Goal: Task Accomplishment & Management: Complete application form

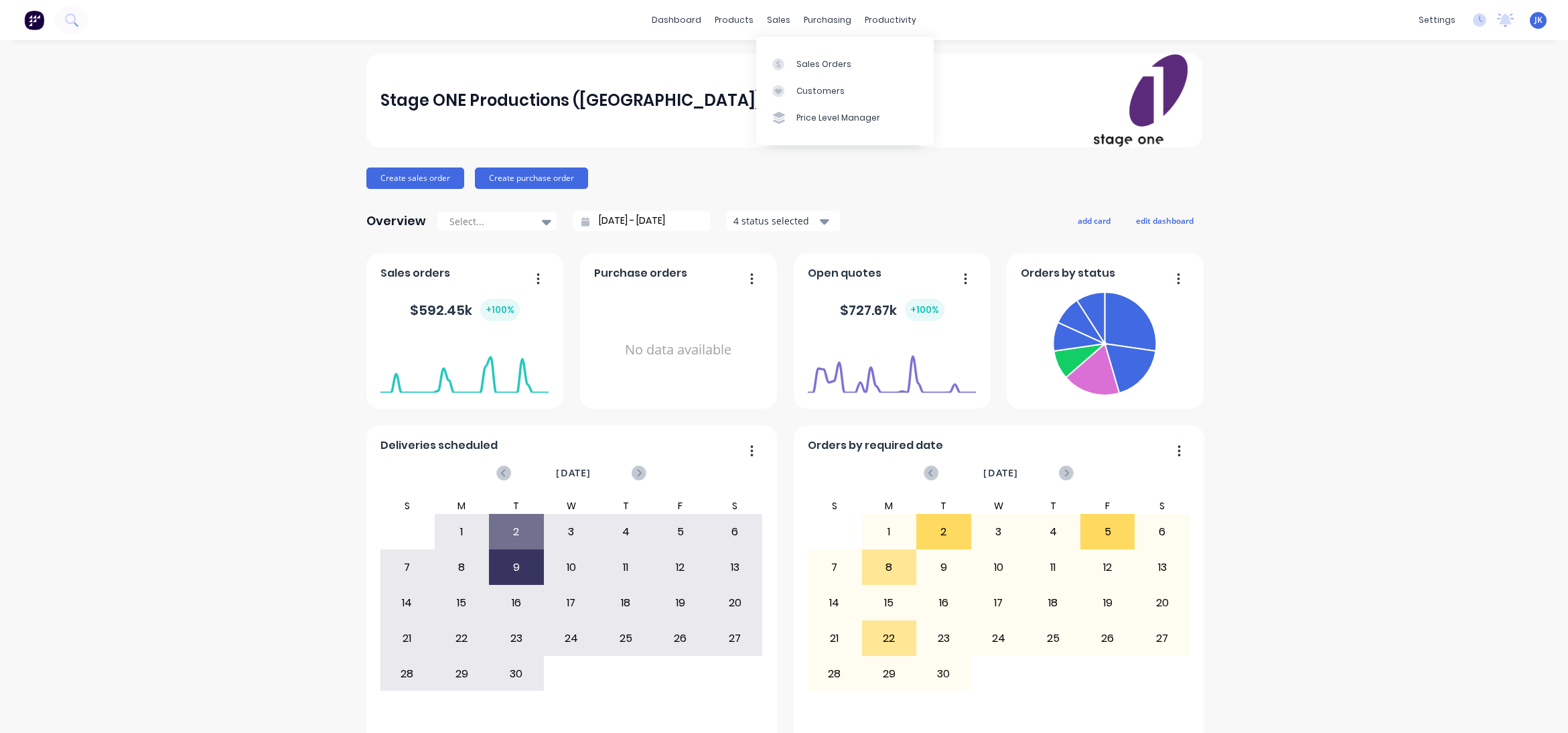
click at [826, 61] on div "Sales Orders" at bounding box center [823, 64] width 55 height 12
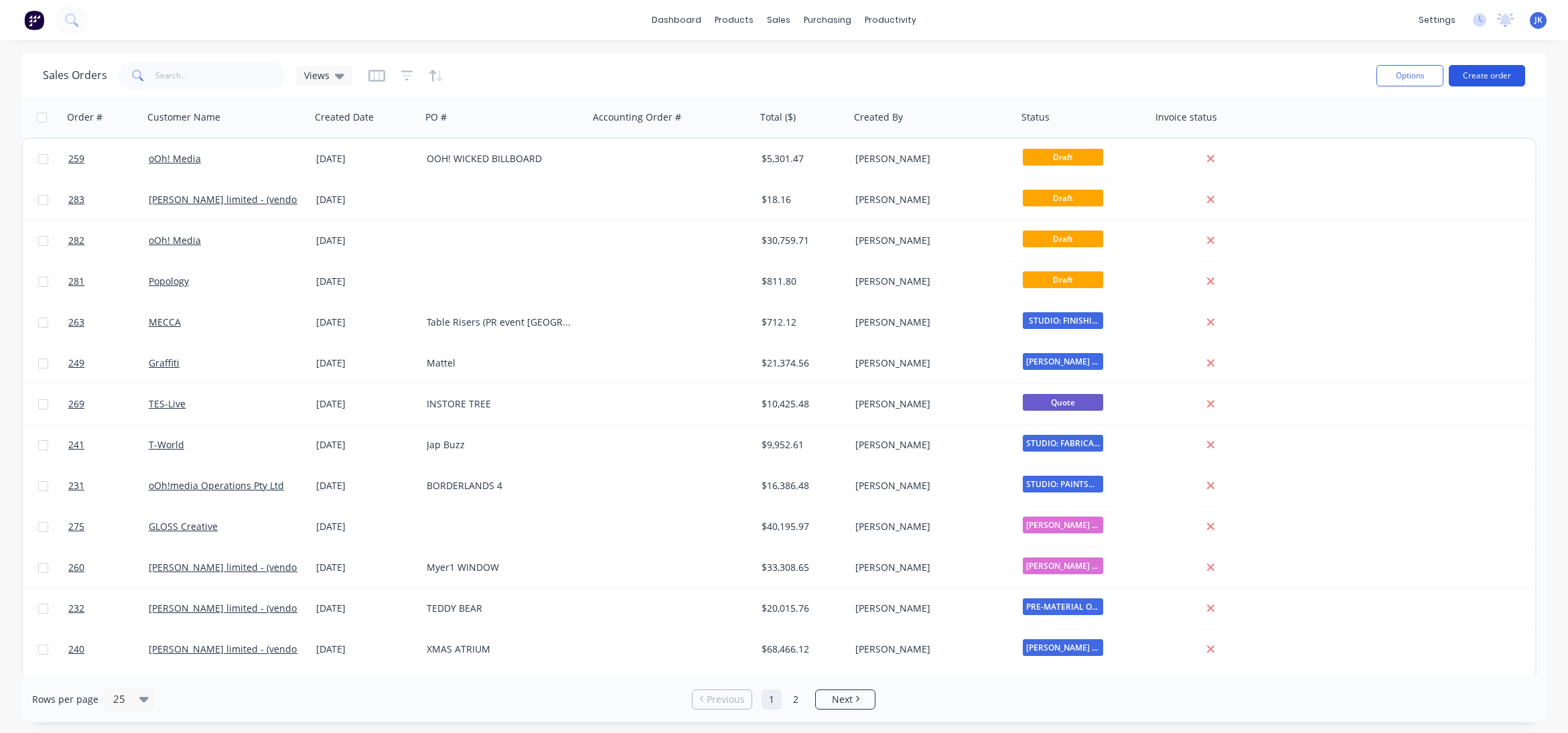
click at [1488, 73] on button "Create order" at bounding box center [1487, 76] width 77 height 21
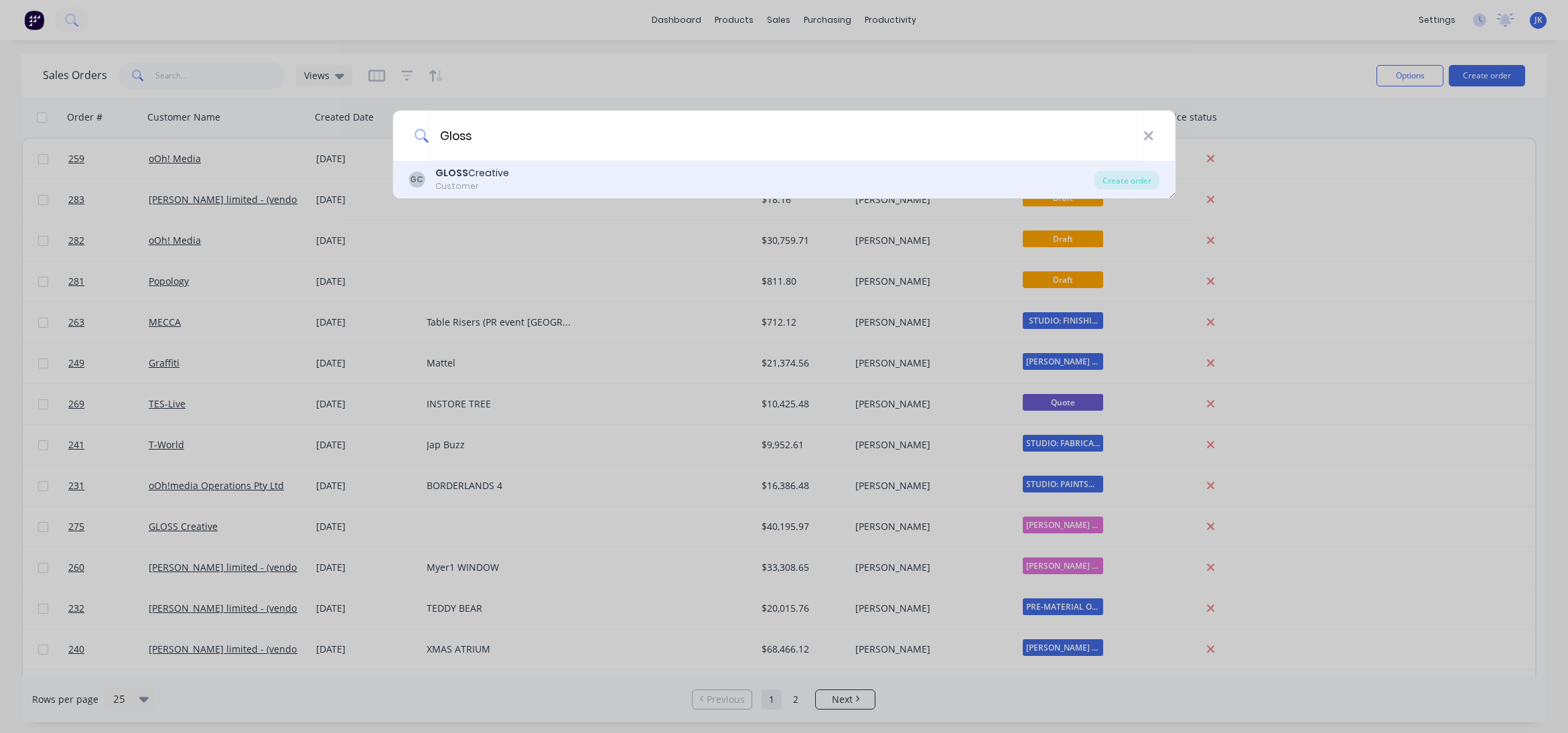
type input "Gloss"
click at [474, 180] on div "Customer" at bounding box center [472, 186] width 74 height 12
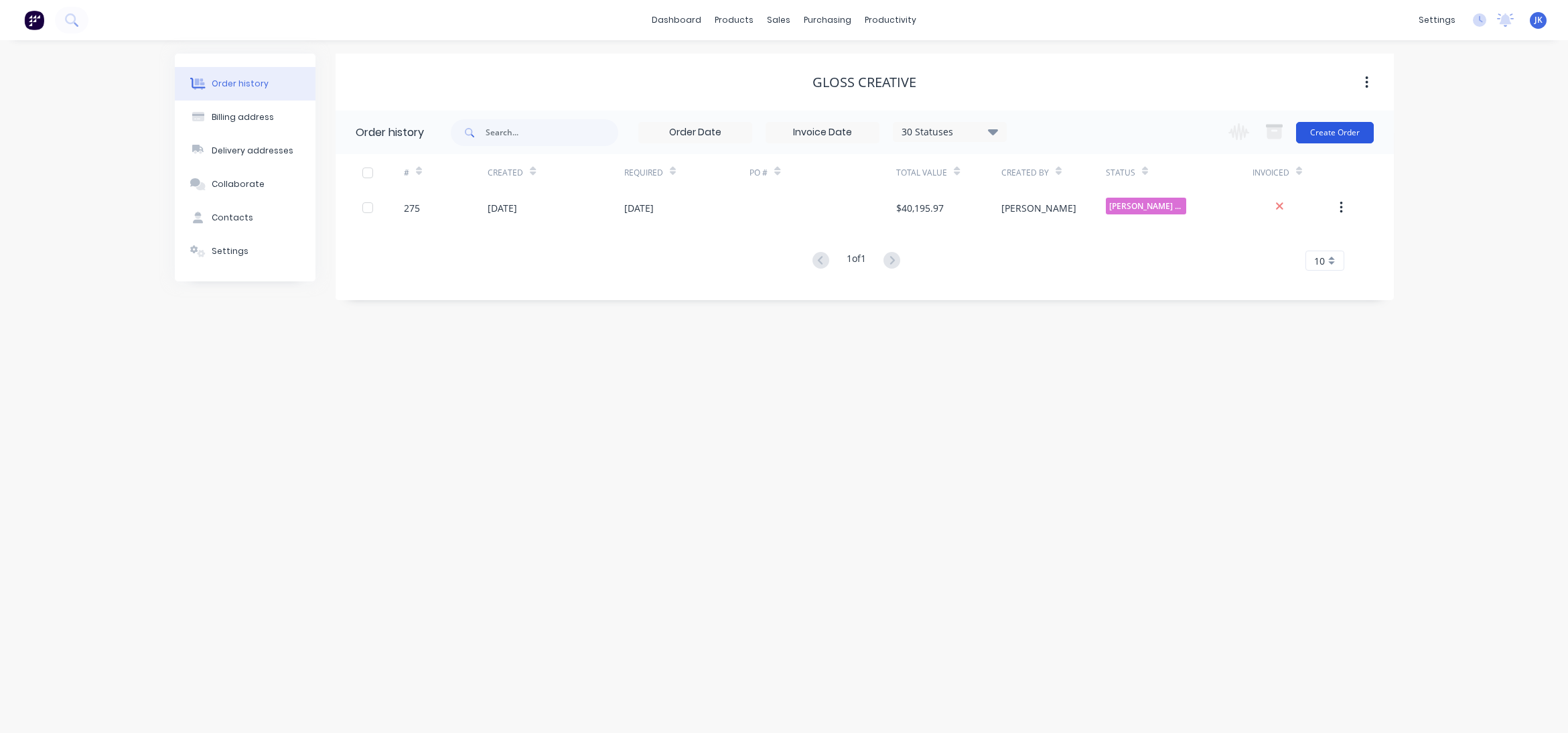
click at [1330, 130] on button "Create Order" at bounding box center [1335, 132] width 78 height 21
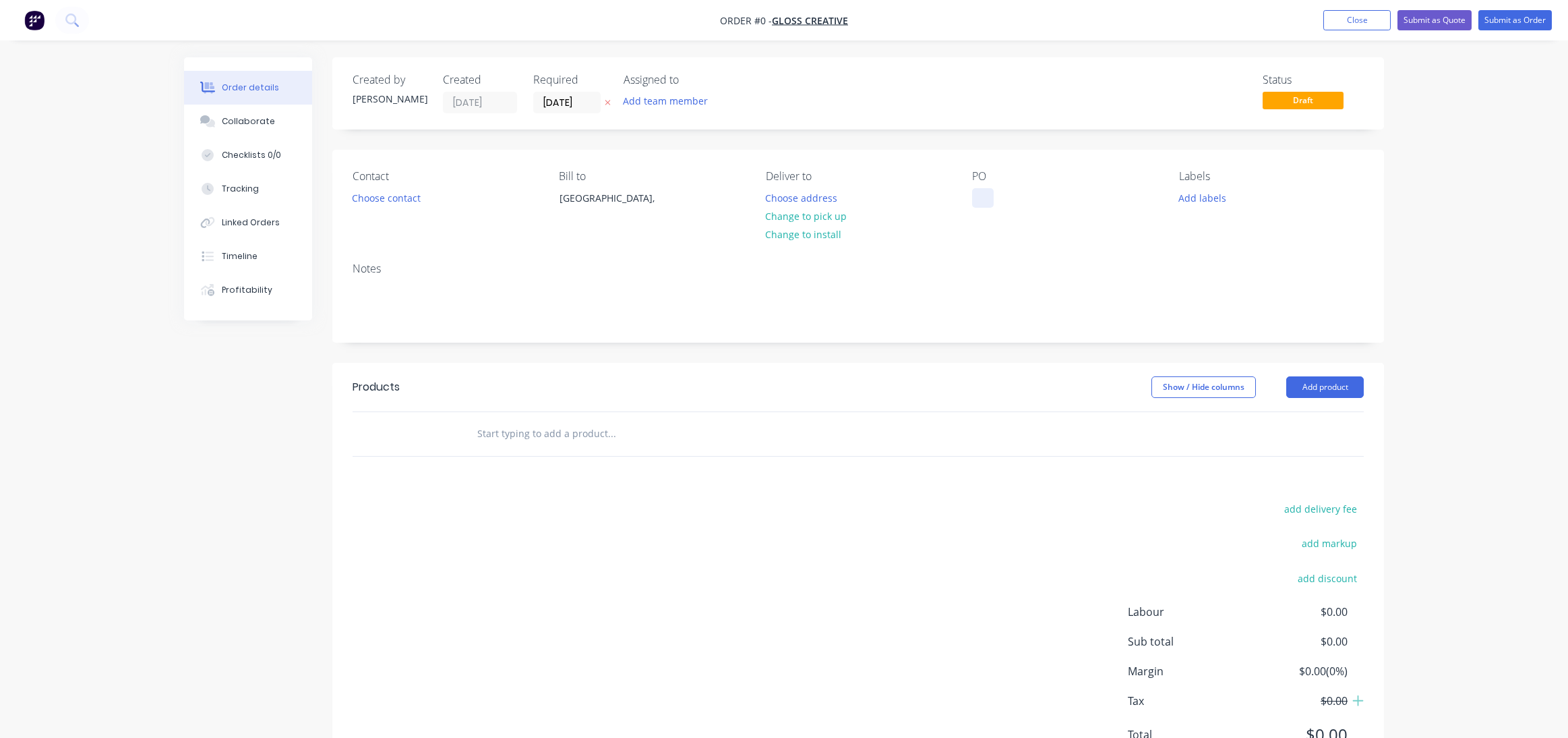
click at [980, 192] on div at bounding box center [983, 198] width 21 height 19
click at [895, 249] on div "Order details Collaborate Checklists 0/0 Tracking Linked Orders Timeline Profit…" at bounding box center [784, 428] width 1227 height 743
click at [1322, 383] on button "Add product" at bounding box center [1325, 387] width 77 height 21
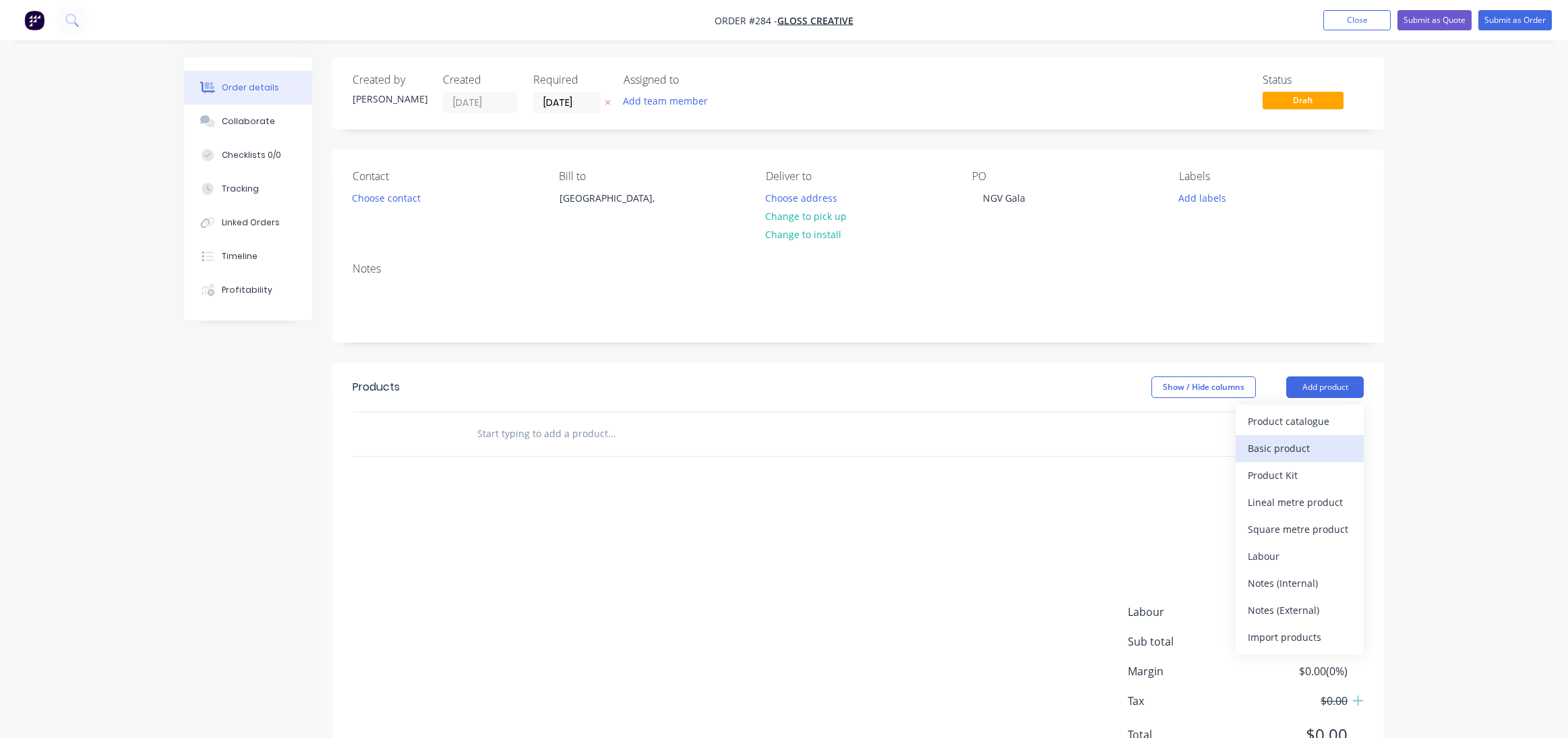
click at [1280, 448] on div "Basic product" at bounding box center [1300, 448] width 104 height 19
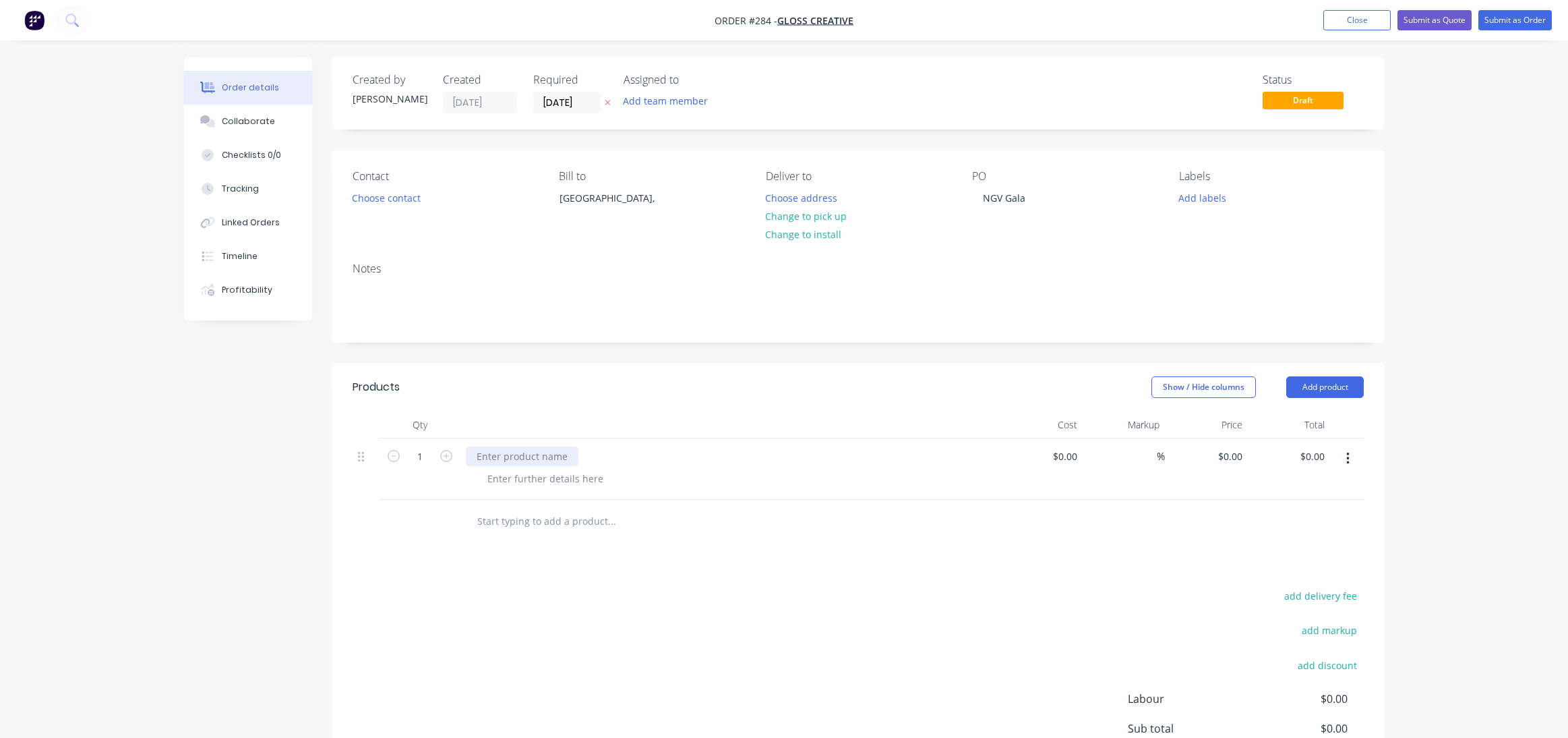
click at [479, 453] on div at bounding box center [521, 456] width 113 height 19
drag, startPoint x: 415, startPoint y: 452, endPoint x: 423, endPoint y: 454, distance: 8.2
click at [423, 454] on input "1" at bounding box center [420, 456] width 35 height 20
type input "270"
drag, startPoint x: 1059, startPoint y: 455, endPoint x: 1086, endPoint y: 455, distance: 27.0
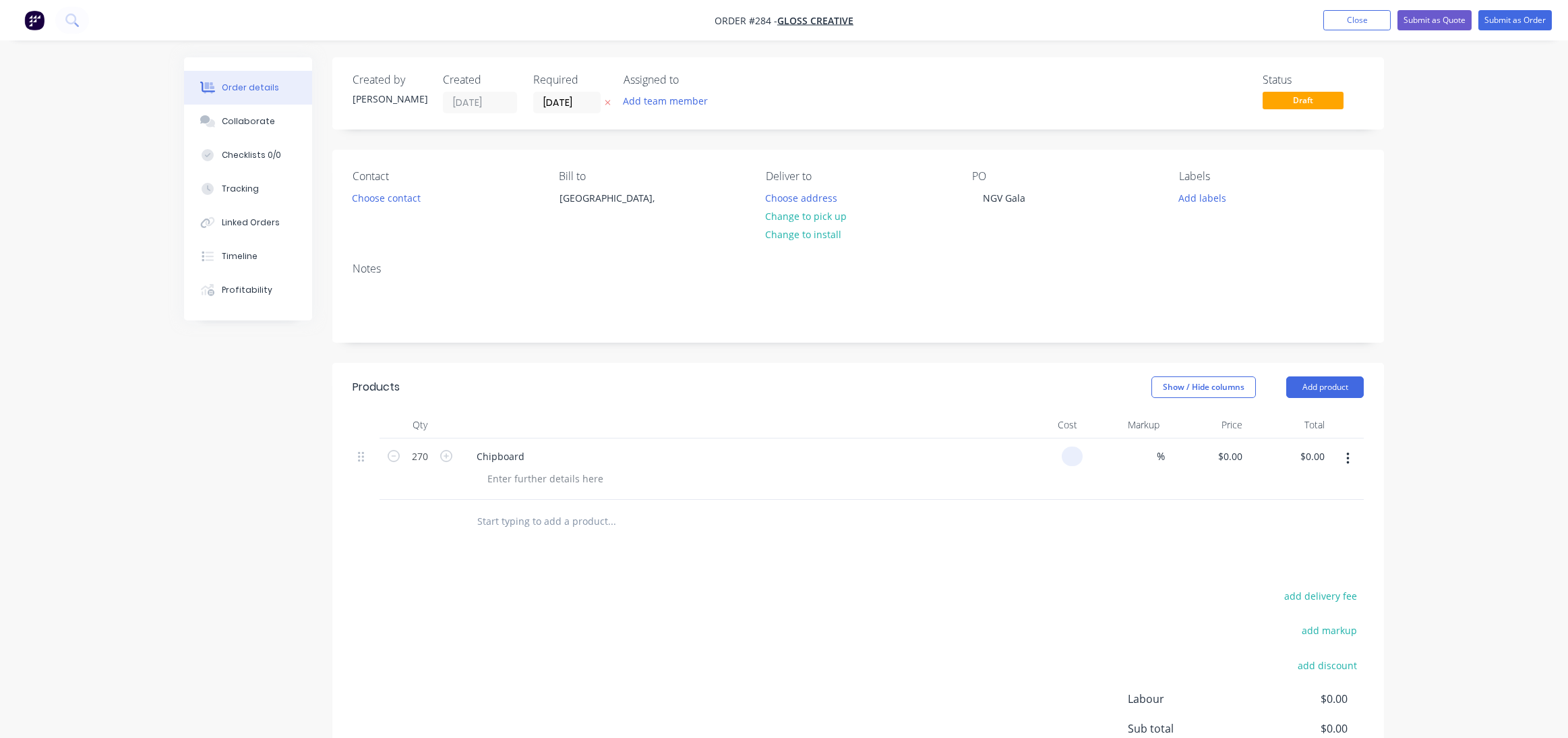
click at [1086, 455] on div "270 Chipboard % $0.00 $0.00 $0.00 $0.00" at bounding box center [857, 469] width 1011 height 62
type input "$9.40"
type input "$2,538.00"
click at [1155, 456] on input at bounding box center [1149, 456] width 15 height 19
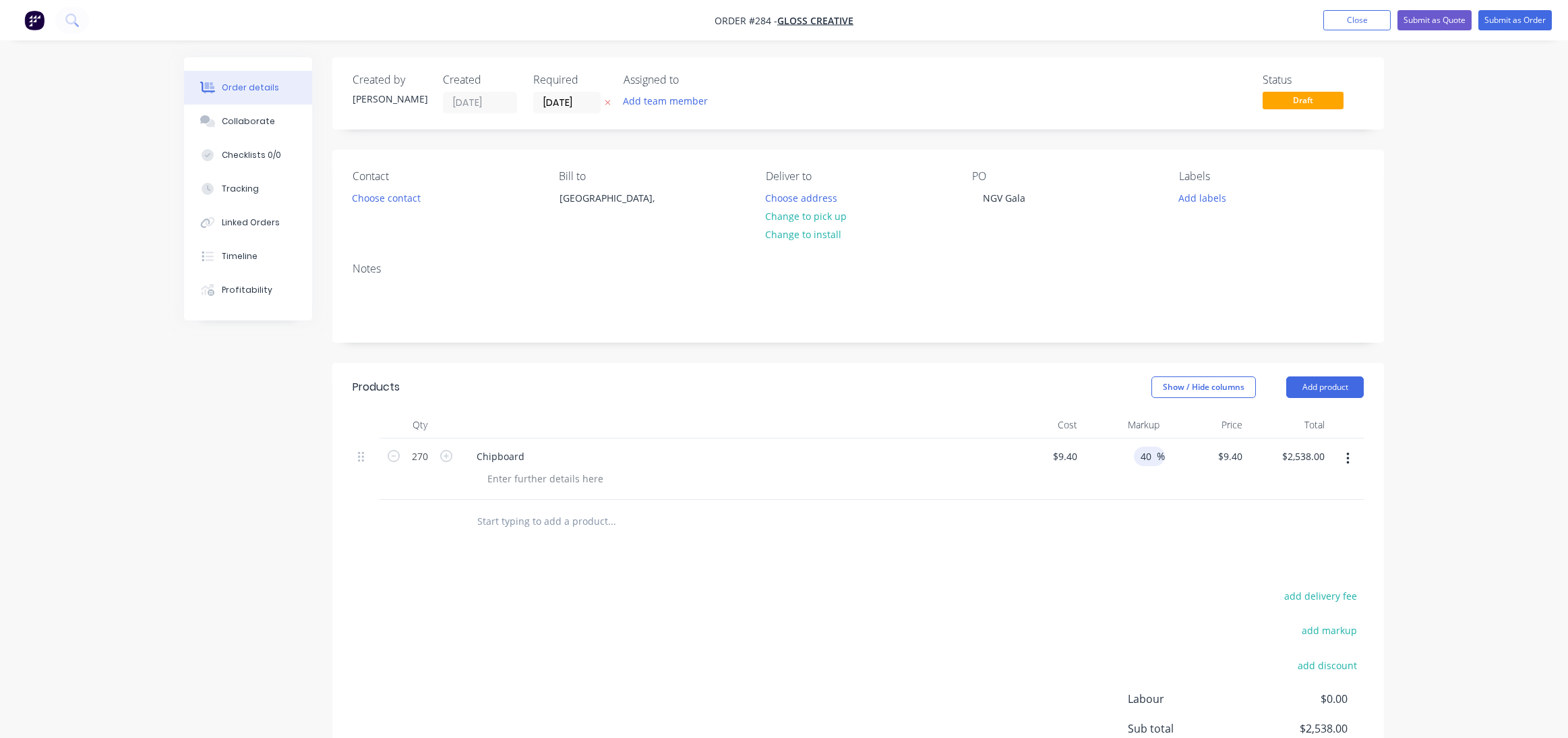
type input "40"
type input "$13.16"
type input "$3,553.20"
click at [1113, 491] on div "40 40 %" at bounding box center [1124, 469] width 83 height 62
click at [1328, 385] on button "Add product" at bounding box center [1325, 387] width 77 height 21
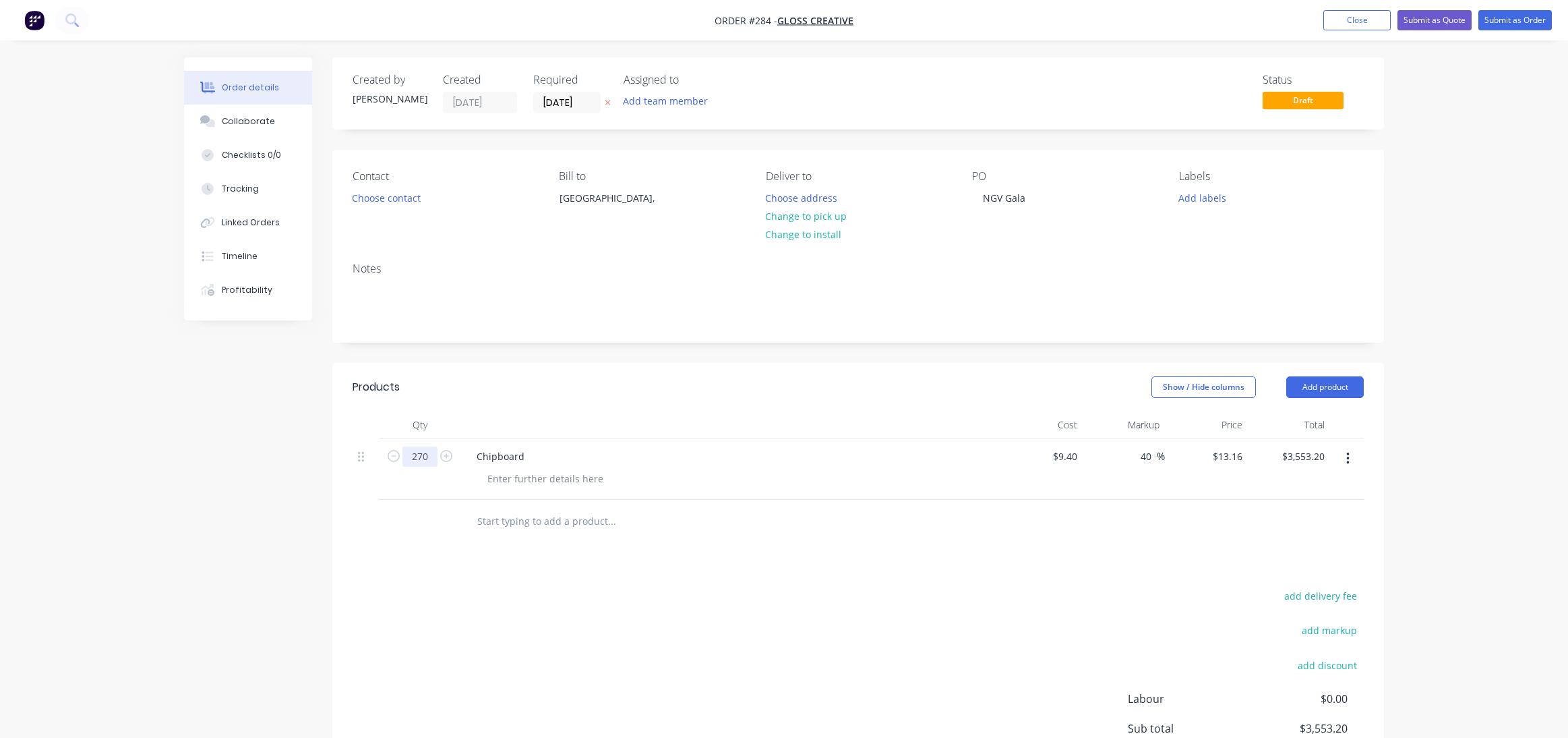
drag, startPoint x: 412, startPoint y: 455, endPoint x: 428, endPoint y: 455, distance: 16.0
click at [428, 455] on input "270" at bounding box center [420, 456] width 35 height 20
type input "300"
type input "$3,948.00"
click at [733, 553] on div "Products Show / Hide columns Add product Qty Cost Markup Price Total 300 Chipbo…" at bounding box center [857, 615] width 1051 height 504
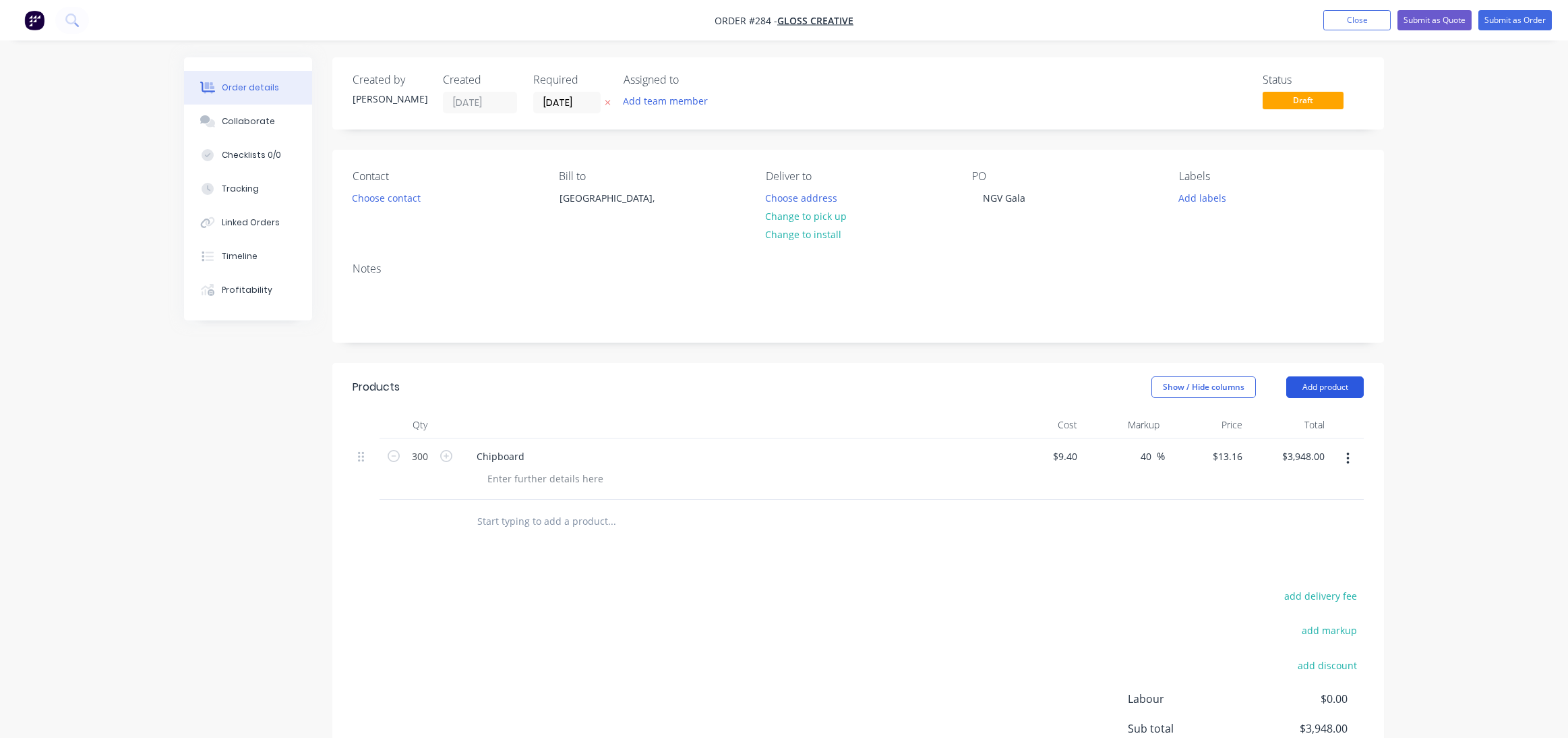
click at [1328, 387] on button "Add product" at bounding box center [1325, 387] width 77 height 21
click at [1292, 450] on div "Basic product" at bounding box center [1300, 448] width 104 height 19
click at [493, 515] on div at bounding box center [521, 518] width 113 height 19
click at [526, 456] on div "Chipboard" at bounding box center [500, 456] width 70 height 19
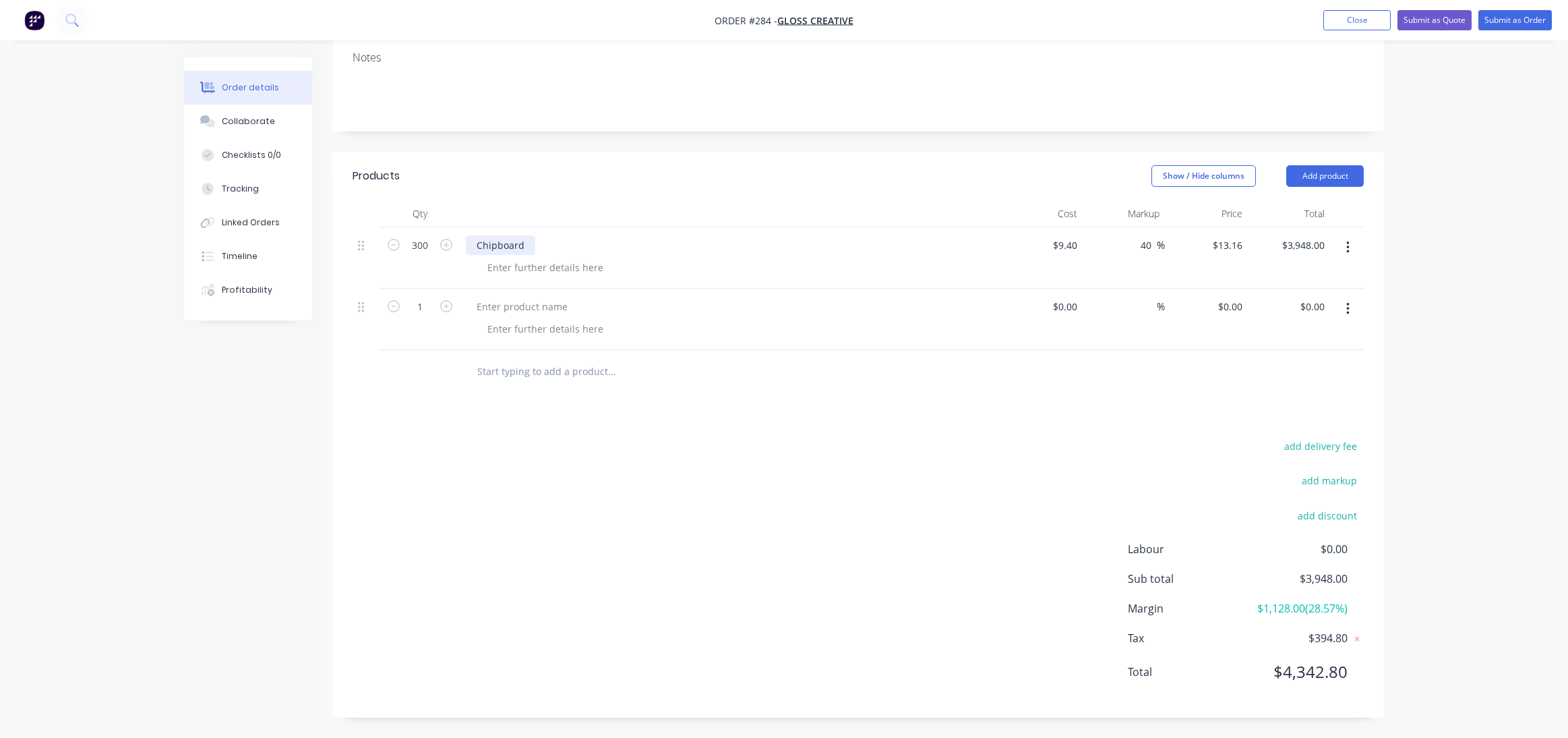
click at [515, 245] on div "Chipboard" at bounding box center [500, 245] width 70 height 19
click at [523, 244] on div "Chipboard" at bounding box center [500, 245] width 70 height 19
click at [503, 303] on div at bounding box center [521, 306] width 113 height 19
click at [541, 295] on div at bounding box center [730, 320] width 539 height 62
drag, startPoint x: 525, startPoint y: 309, endPoint x: 525, endPoint y: 301, distance: 8.0
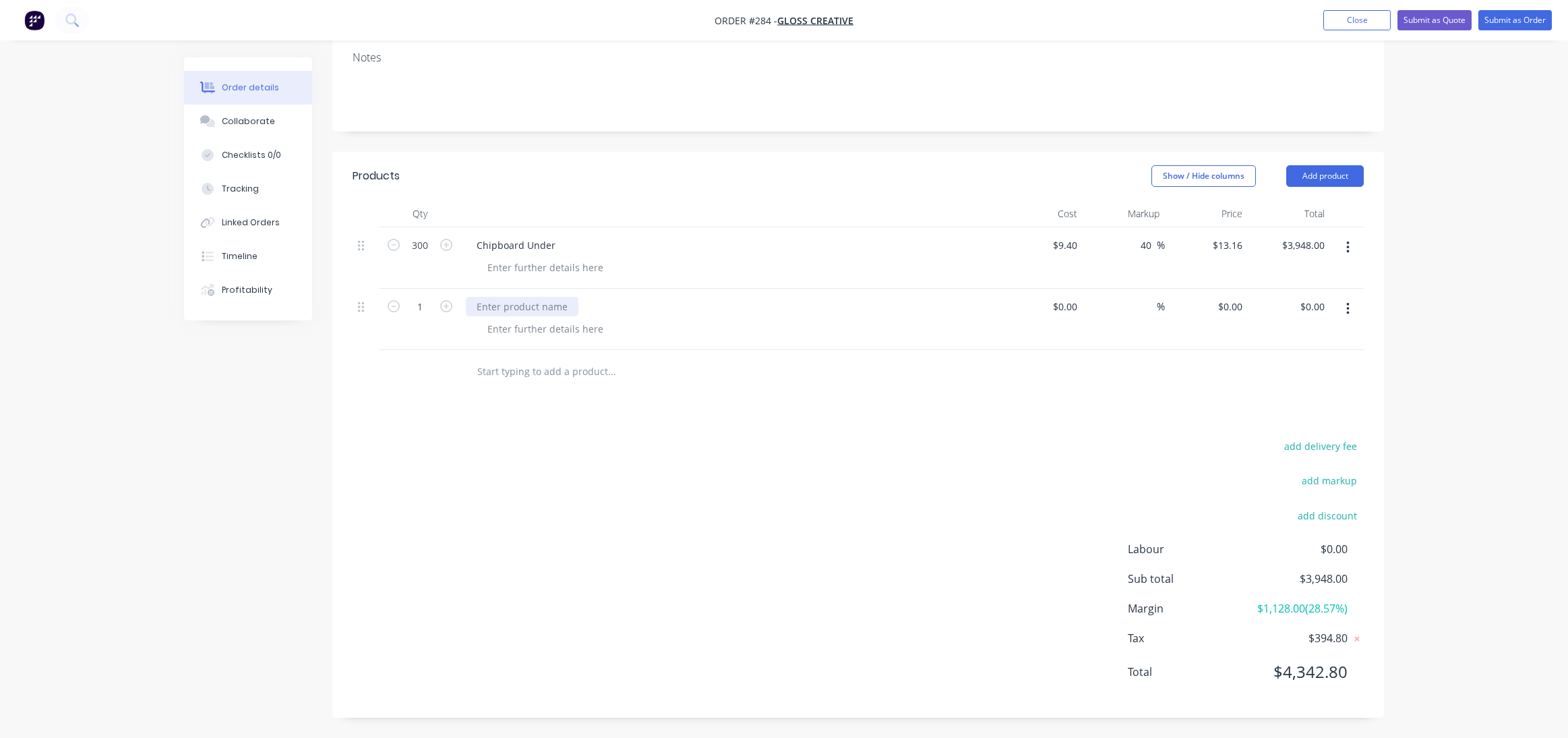
click at [526, 308] on div at bounding box center [521, 306] width 113 height 19
click at [526, 302] on div at bounding box center [521, 306] width 113 height 19
click at [527, 303] on div at bounding box center [521, 306] width 113 height 19
click at [419, 308] on input "1" at bounding box center [420, 306] width 35 height 20
drag, startPoint x: 417, startPoint y: 306, endPoint x: 428, endPoint y: 305, distance: 11.0
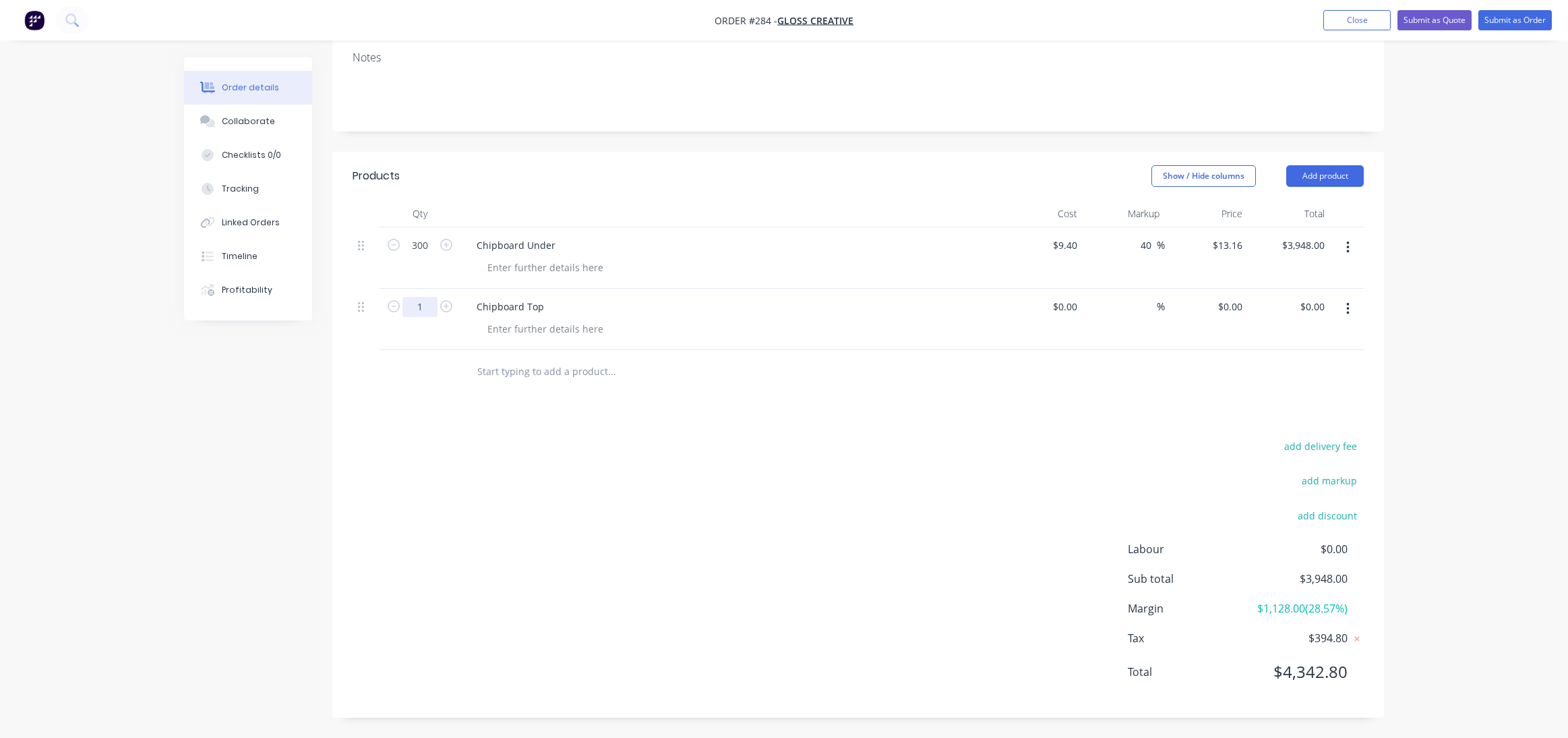
click at [428, 305] on input "1" at bounding box center [420, 306] width 35 height 20
type input "300"
click at [1062, 303] on div at bounding box center [1073, 306] width 21 height 19
type input "$9.40"
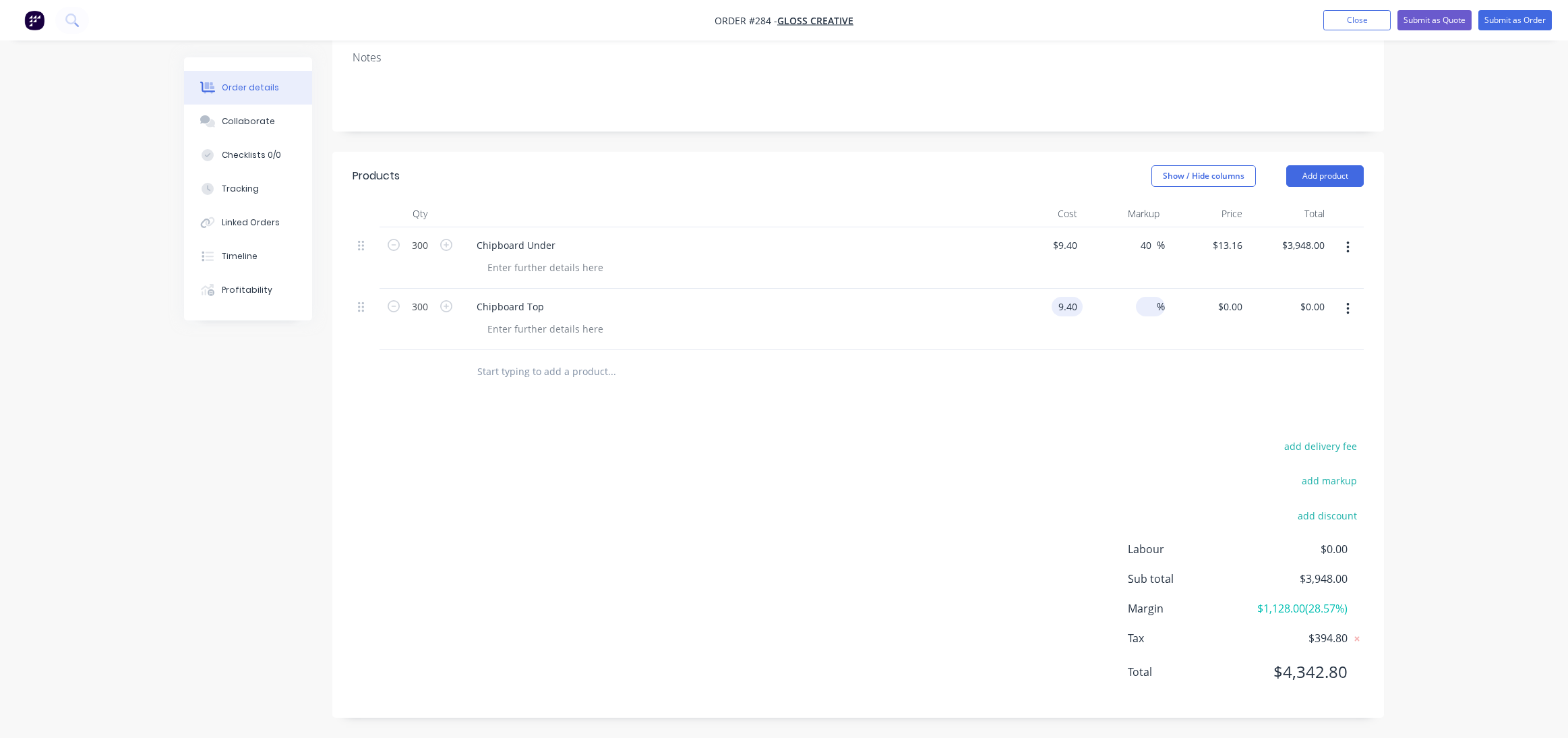
type input "$2,820.00"
click at [1157, 304] on span "%" at bounding box center [1161, 306] width 8 height 15
type input "40"
type input "$13.16"
type input "$3,948.00"
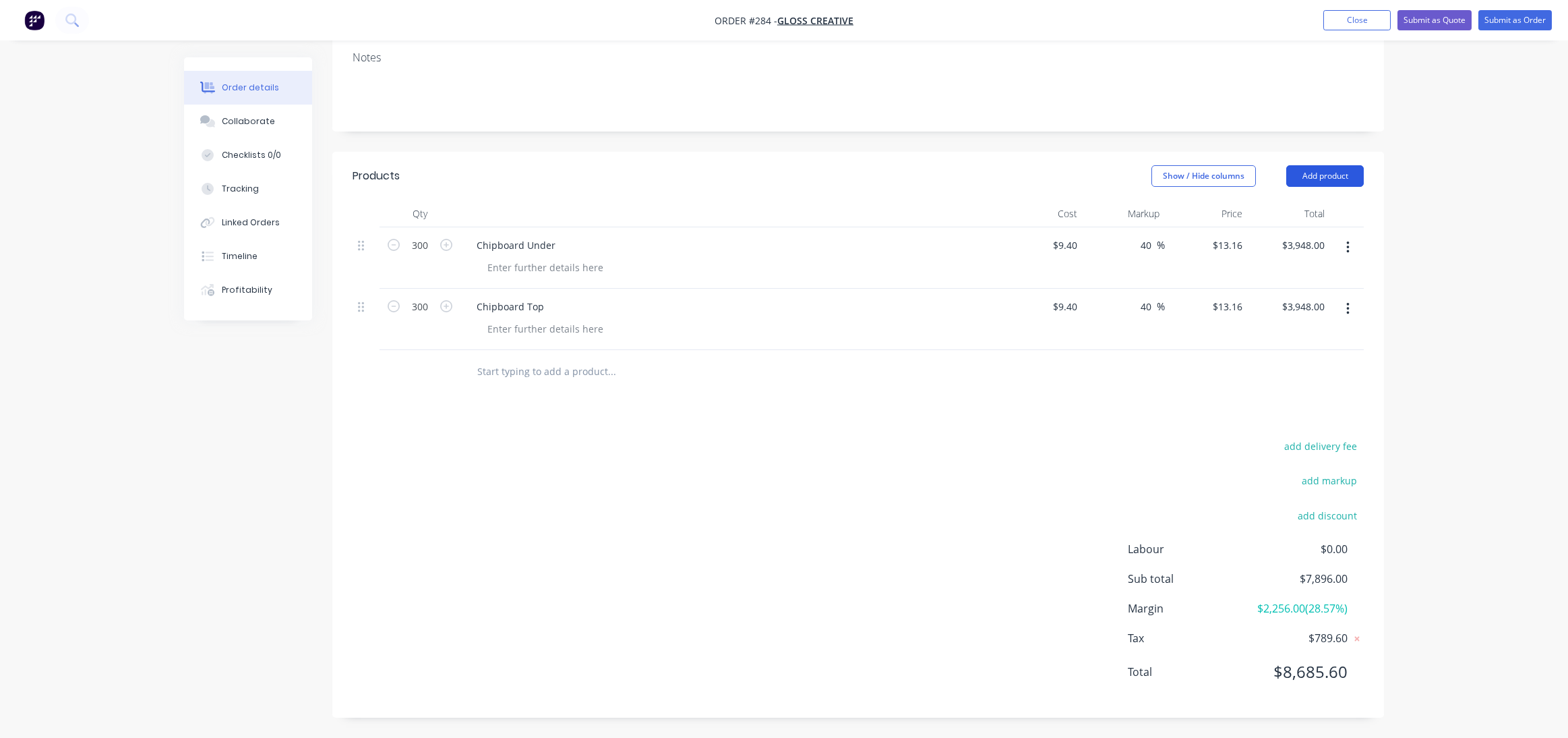
click at [1326, 171] on button "Add product" at bounding box center [1325, 176] width 77 height 21
click at [1287, 209] on div "Product catalogue" at bounding box center [1300, 210] width 104 height 19
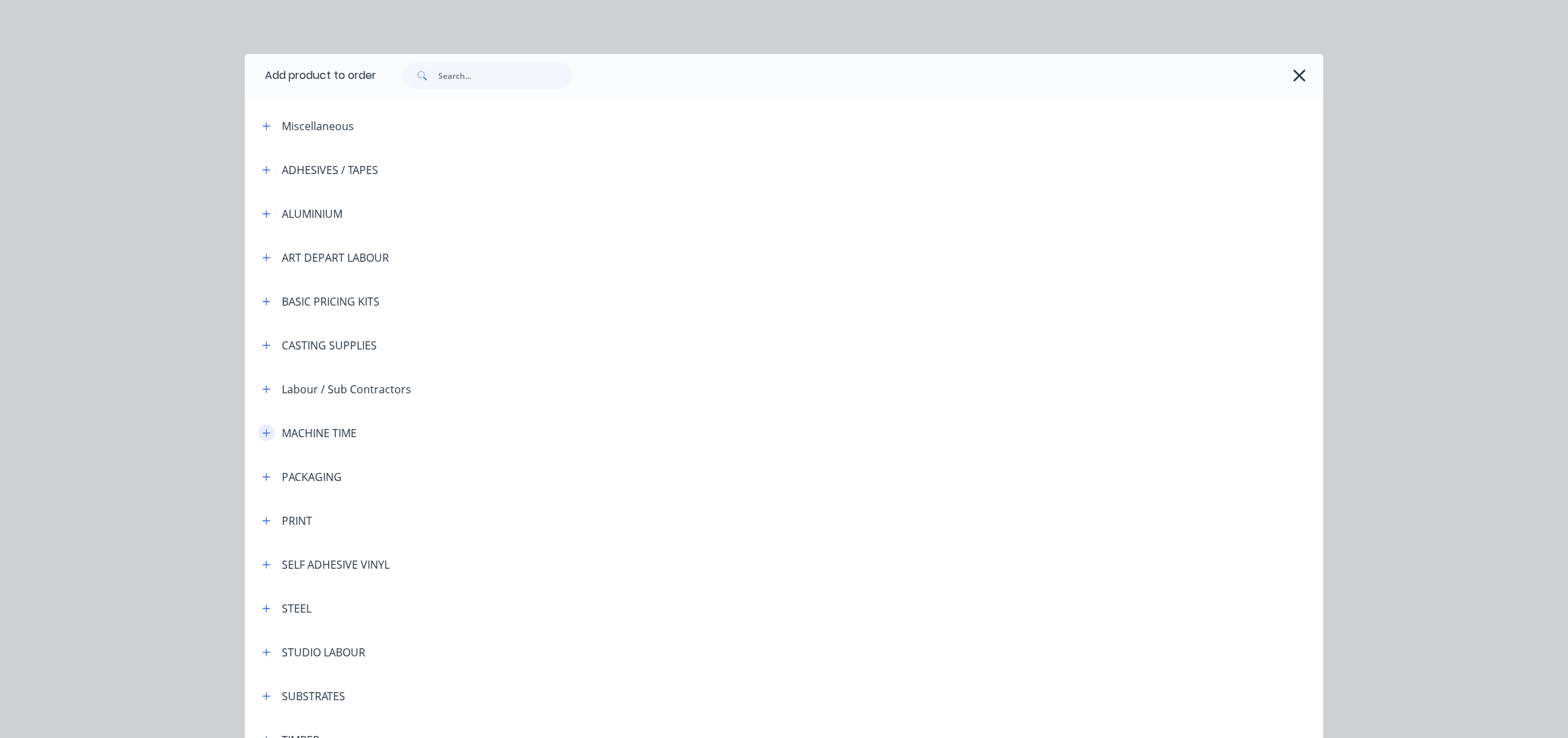
click at [265, 432] on icon "button" at bounding box center [266, 433] width 8 height 8
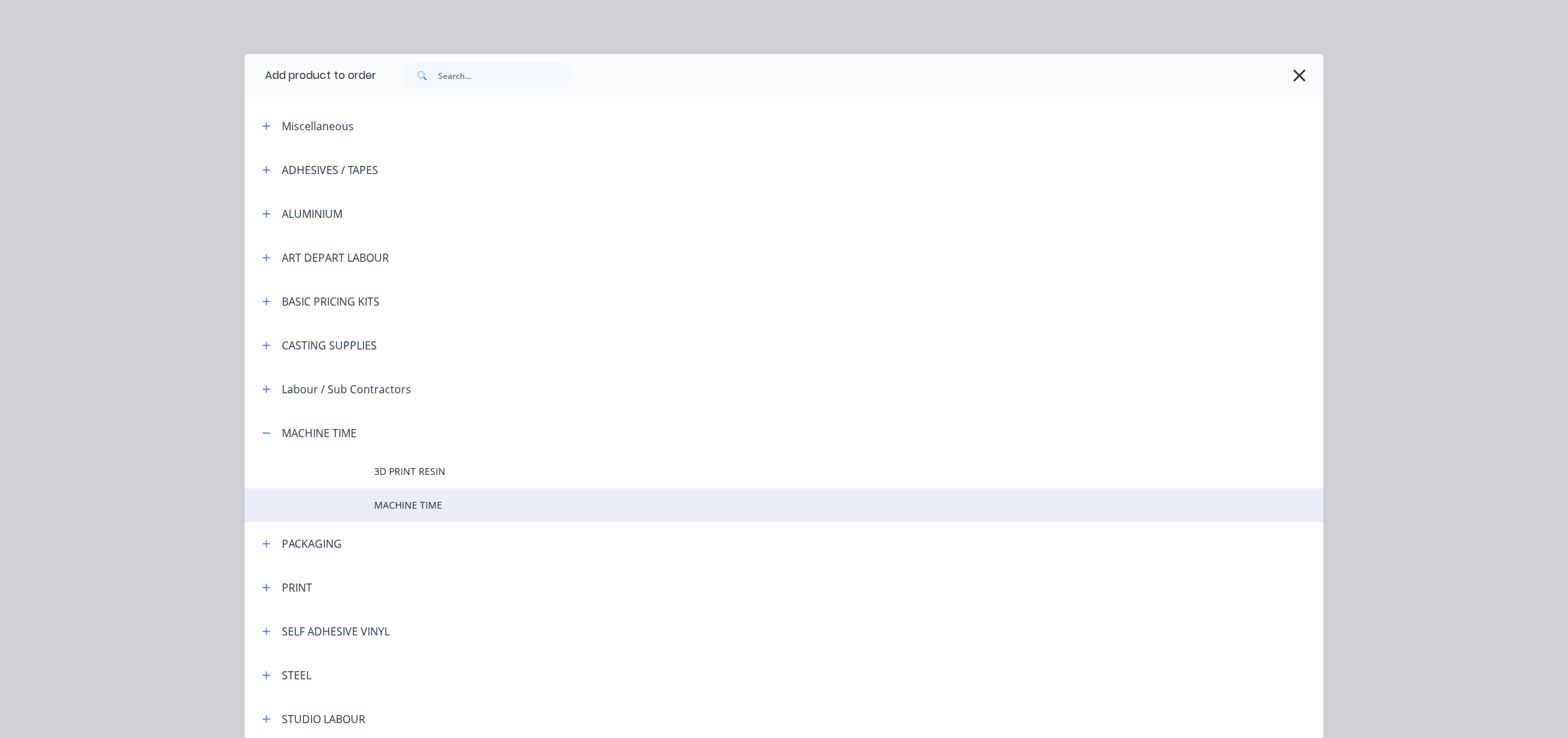
click at [403, 501] on span "MACHINE TIME" at bounding box center [753, 504] width 759 height 14
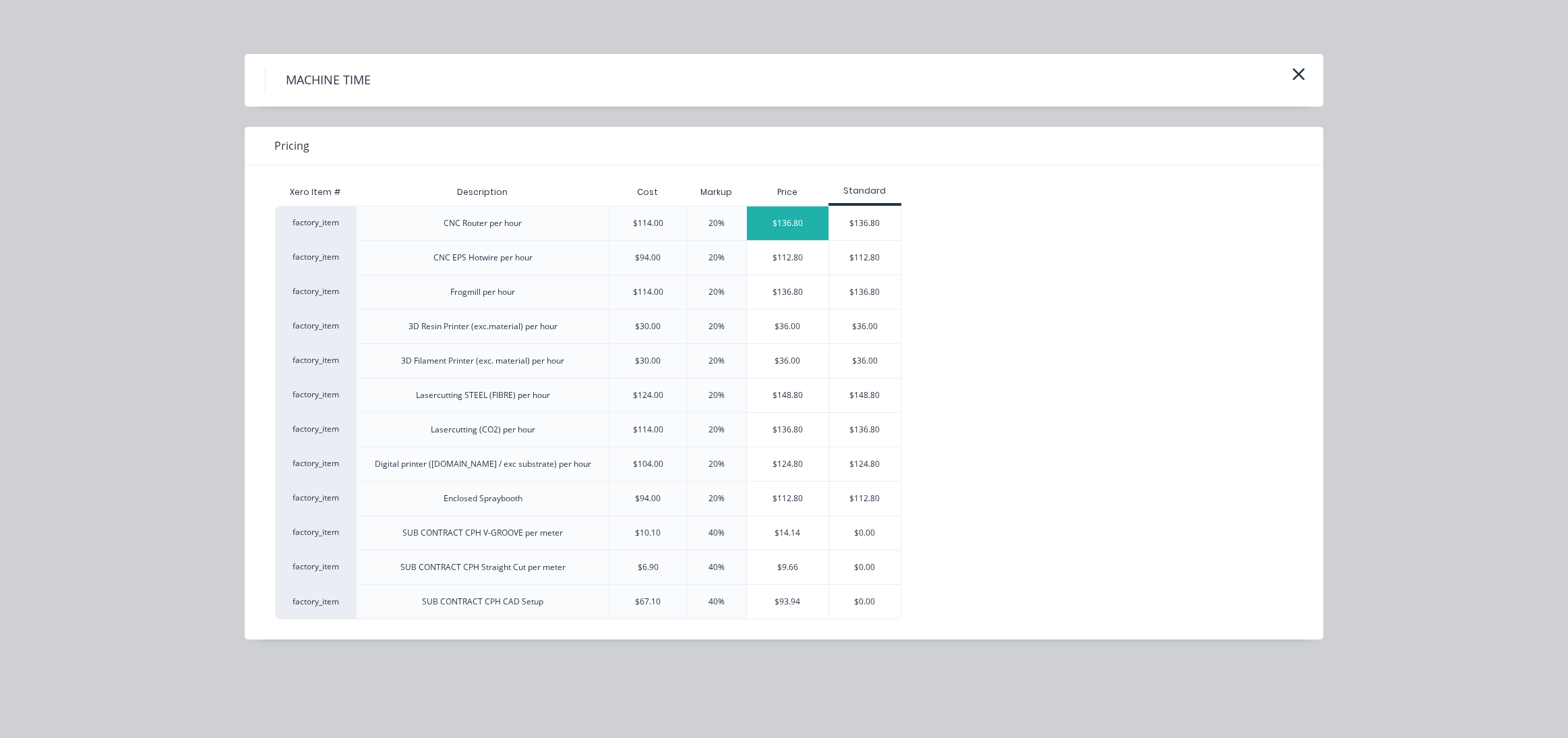
click at [789, 217] on div "$136.80" at bounding box center [788, 223] width 81 height 34
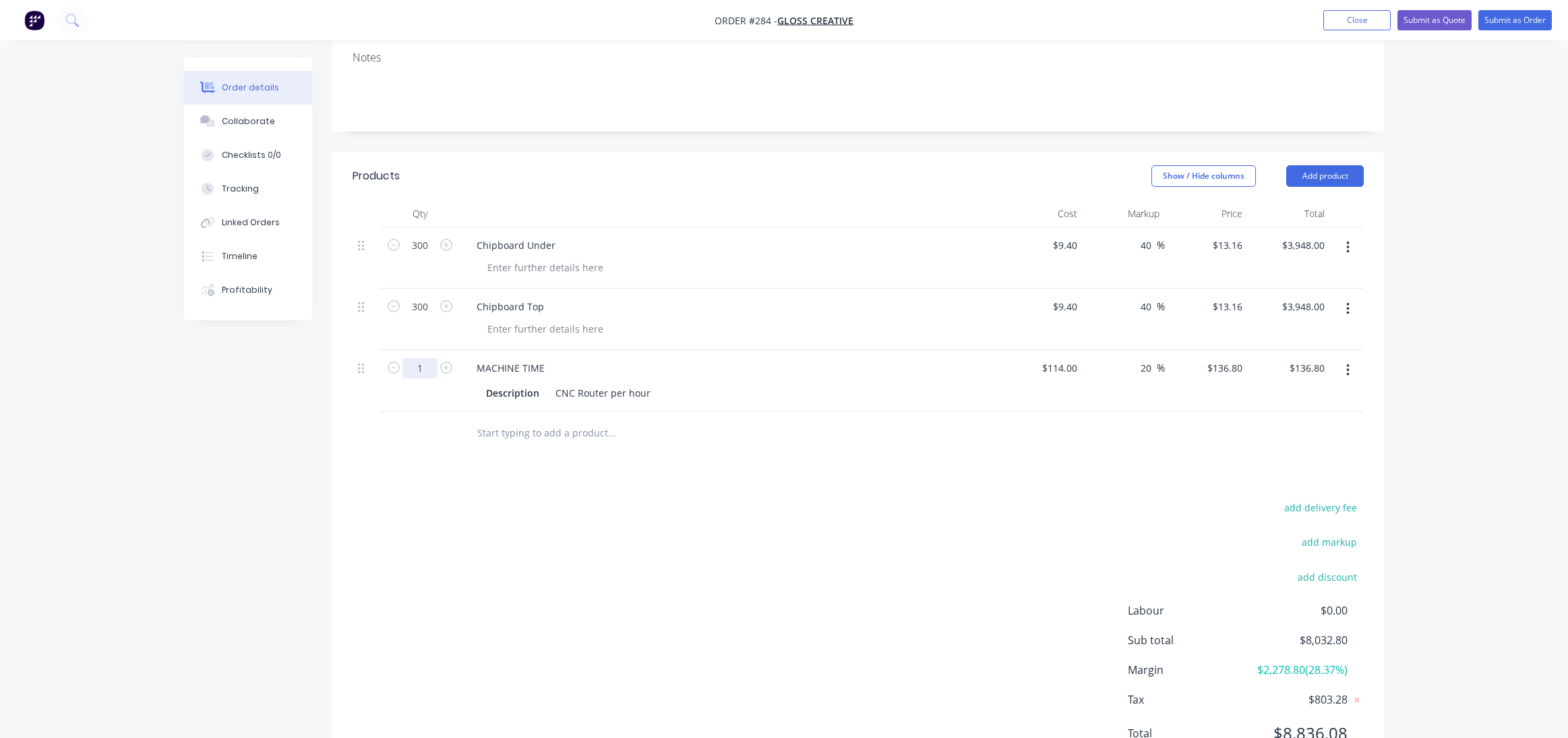
click at [423, 365] on input "1" at bounding box center [420, 368] width 35 height 20
type input "15"
type input "$2,052.00"
click at [430, 454] on div at bounding box center [420, 433] width 81 height 43
click at [1323, 167] on button "Add product" at bounding box center [1325, 176] width 77 height 21
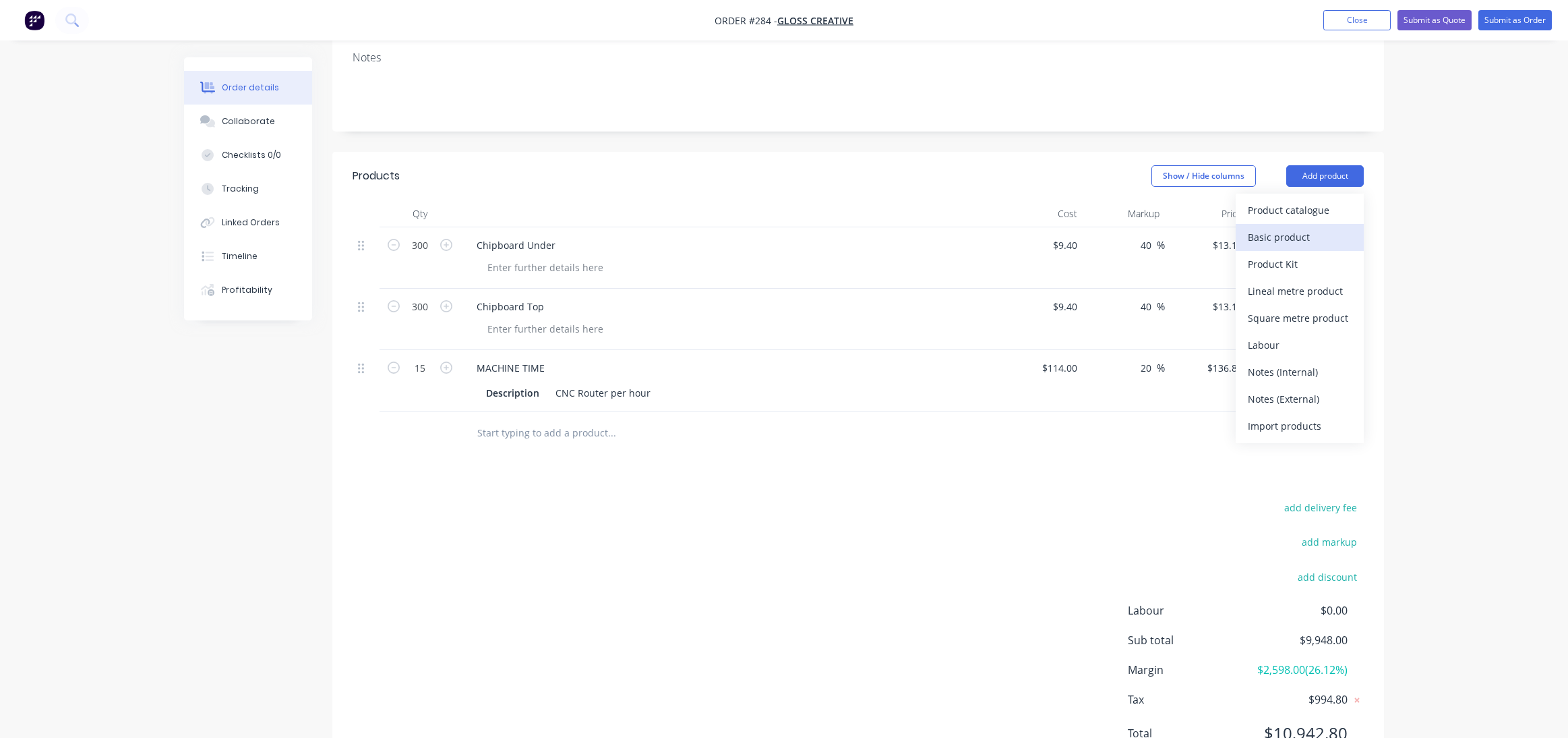
click at [1289, 239] on div "Basic product" at bounding box center [1300, 237] width 104 height 19
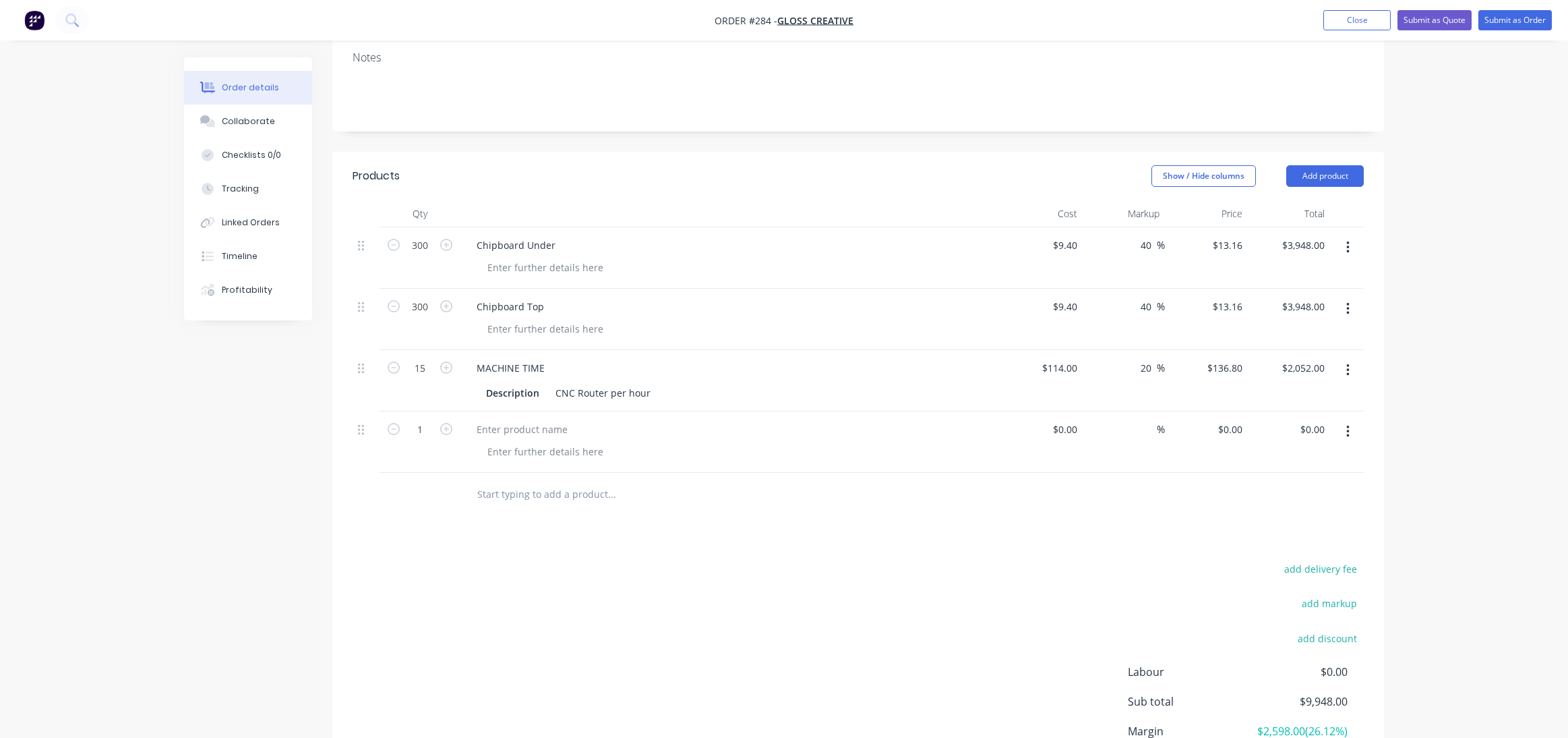
click at [486, 415] on div at bounding box center [730, 442] width 539 height 62
click at [481, 431] on div at bounding box center [521, 429] width 113 height 19
click at [421, 433] on input "1" at bounding box center [420, 429] width 35 height 20
type input "300"
click at [1059, 432] on div "$0.00" at bounding box center [1041, 442] width 83 height 62
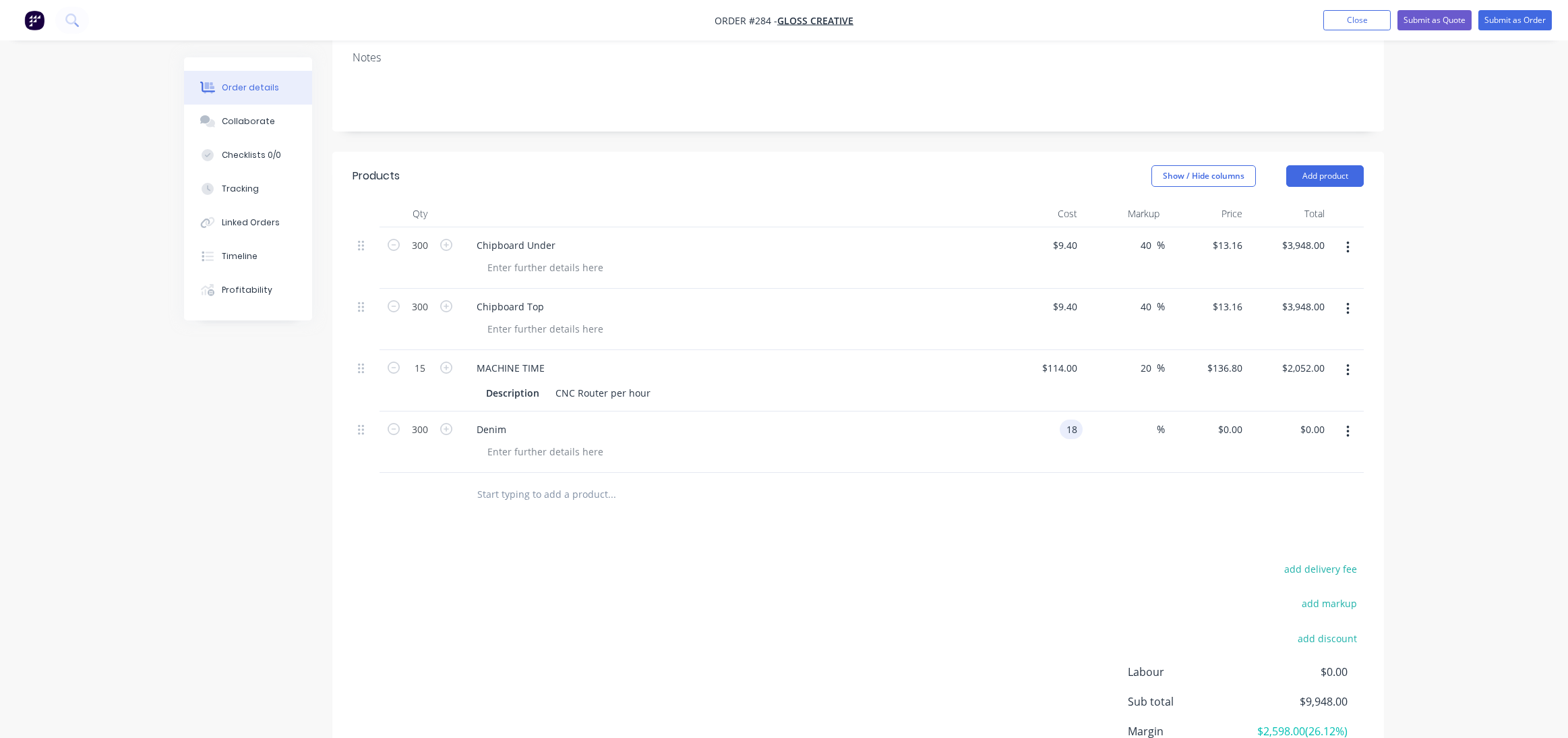
type input "$18.00"
type input "$5,400.00"
click at [1095, 435] on div "%" at bounding box center [1124, 442] width 83 height 62
click at [1149, 429] on input at bounding box center [1149, 429] width 15 height 19
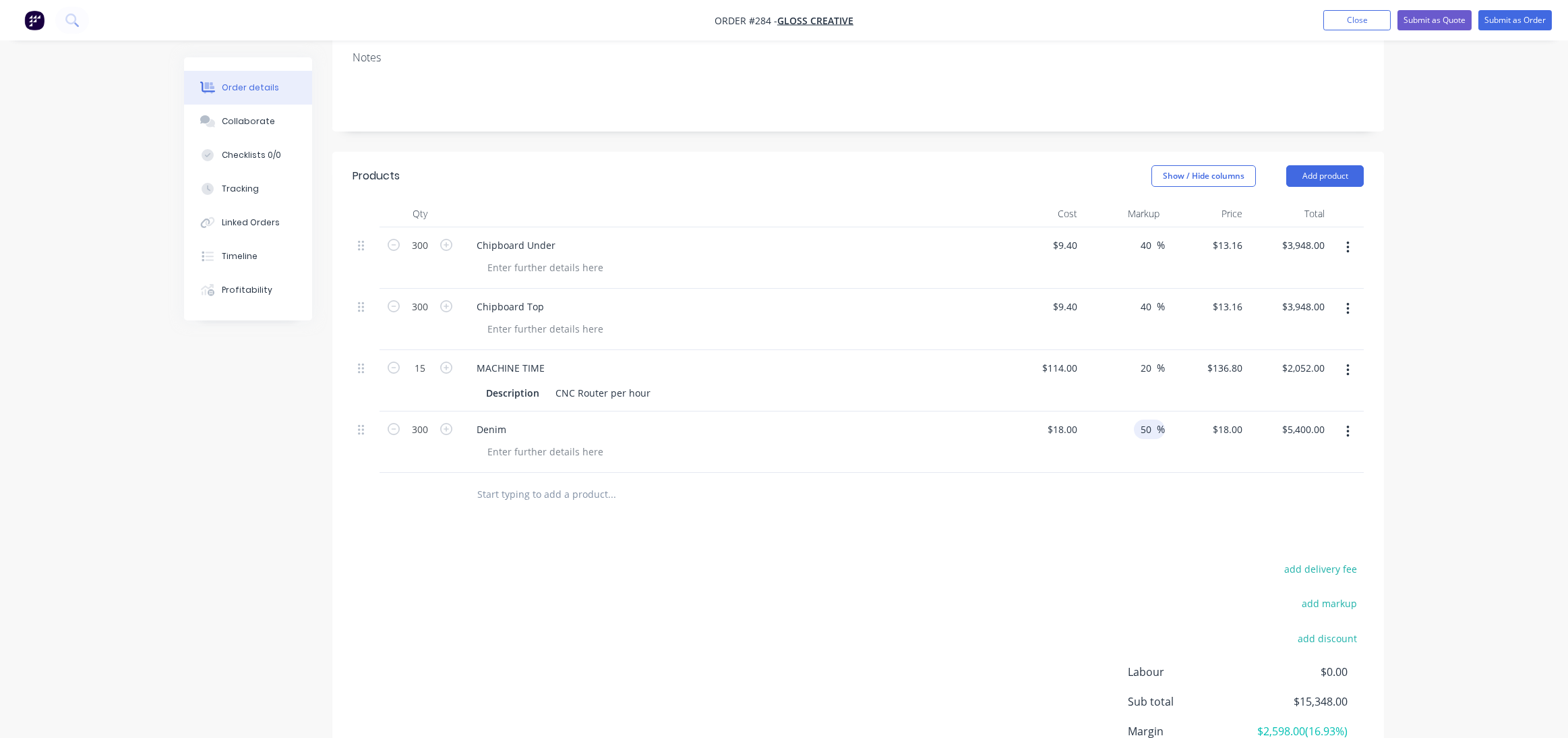
type input "50"
type input "$27.00"
type input "$8,100.00"
click at [1181, 471] on div "Qty Cost Markup Price Total 300 Chipboard Under $9.40 $9.40 40 40 % $13.16 $13.…" at bounding box center [857, 357] width 1051 height 316
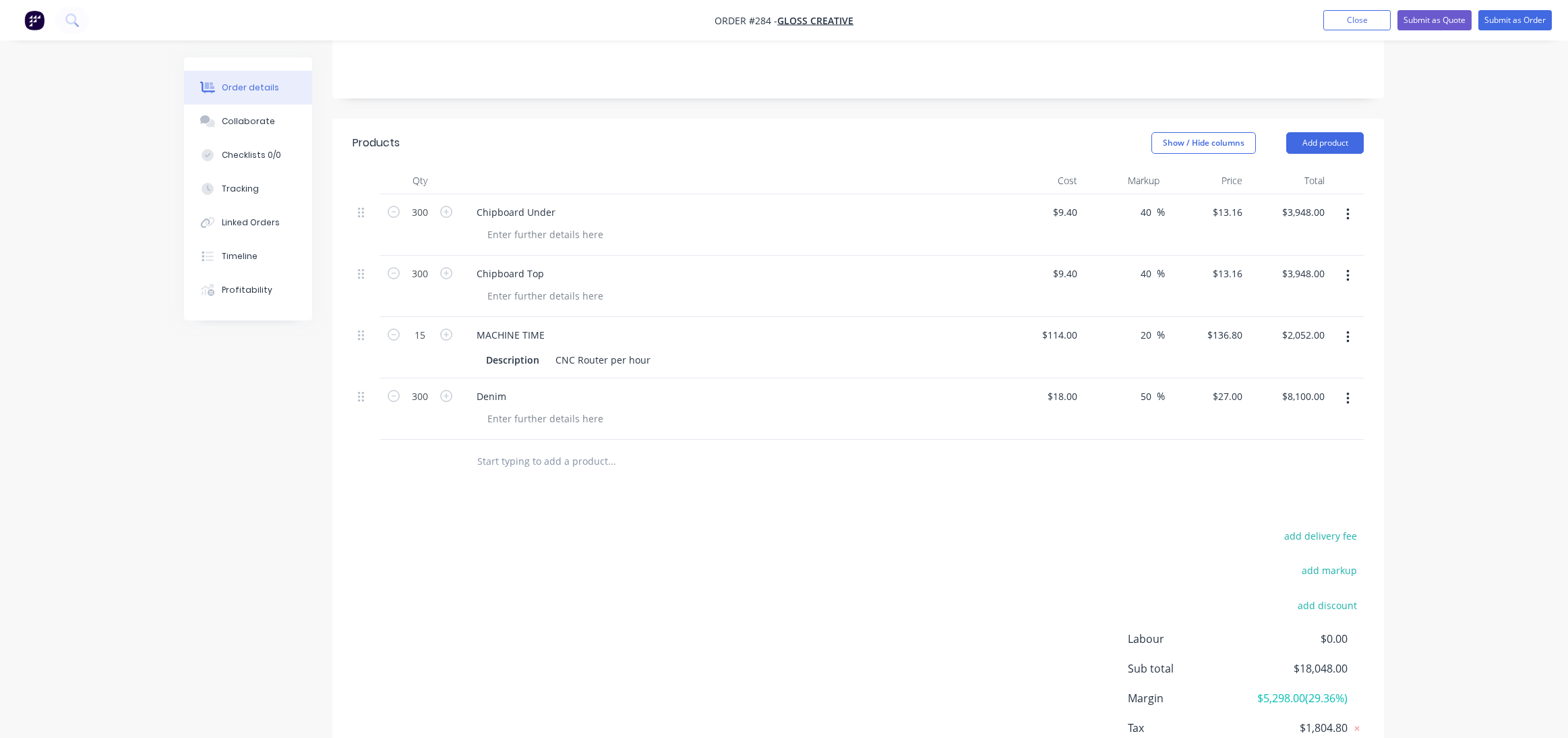
scroll to position [272, 0]
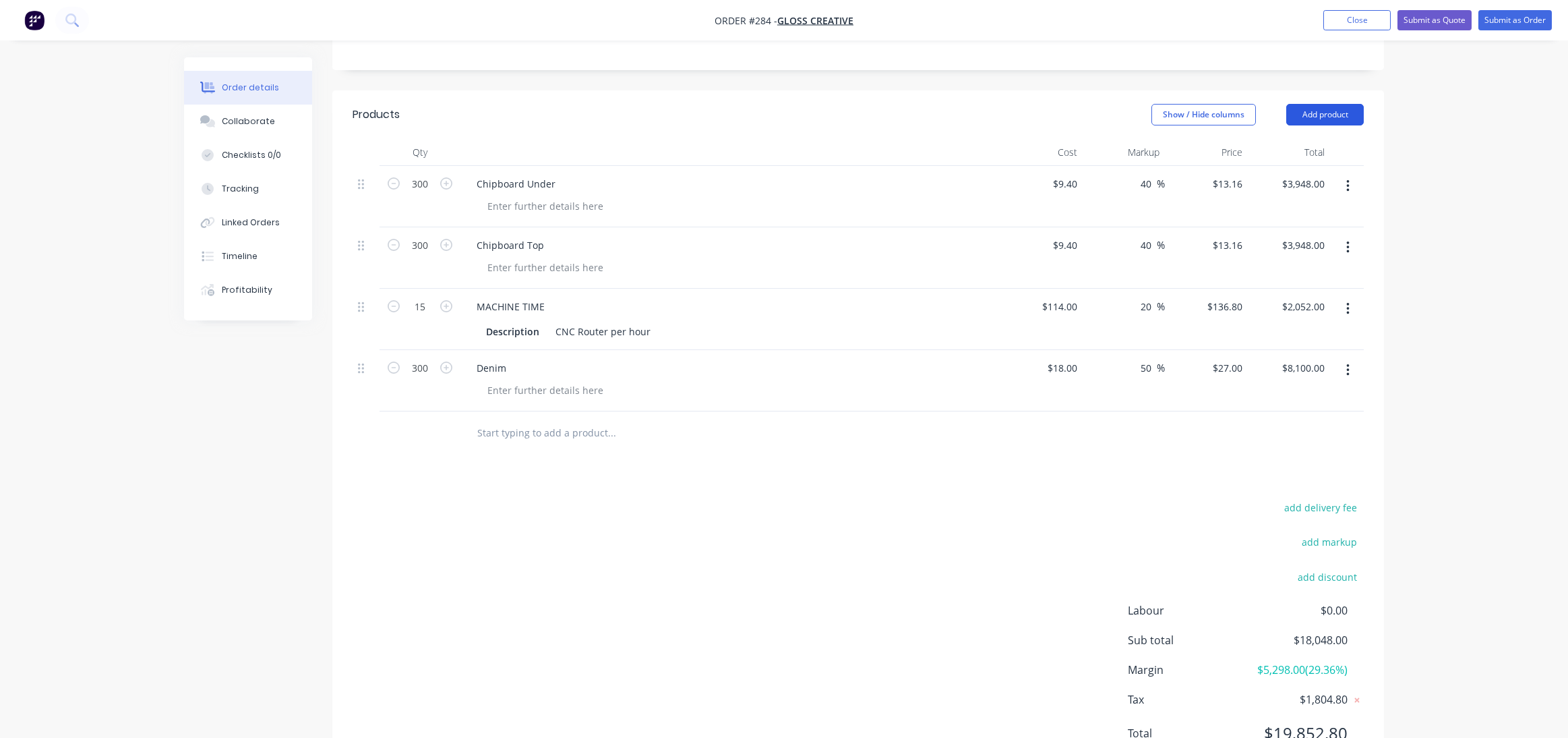
click at [1336, 112] on button "Add product" at bounding box center [1325, 115] width 77 height 21
click at [1270, 146] on div "Product catalogue" at bounding box center [1300, 149] width 104 height 19
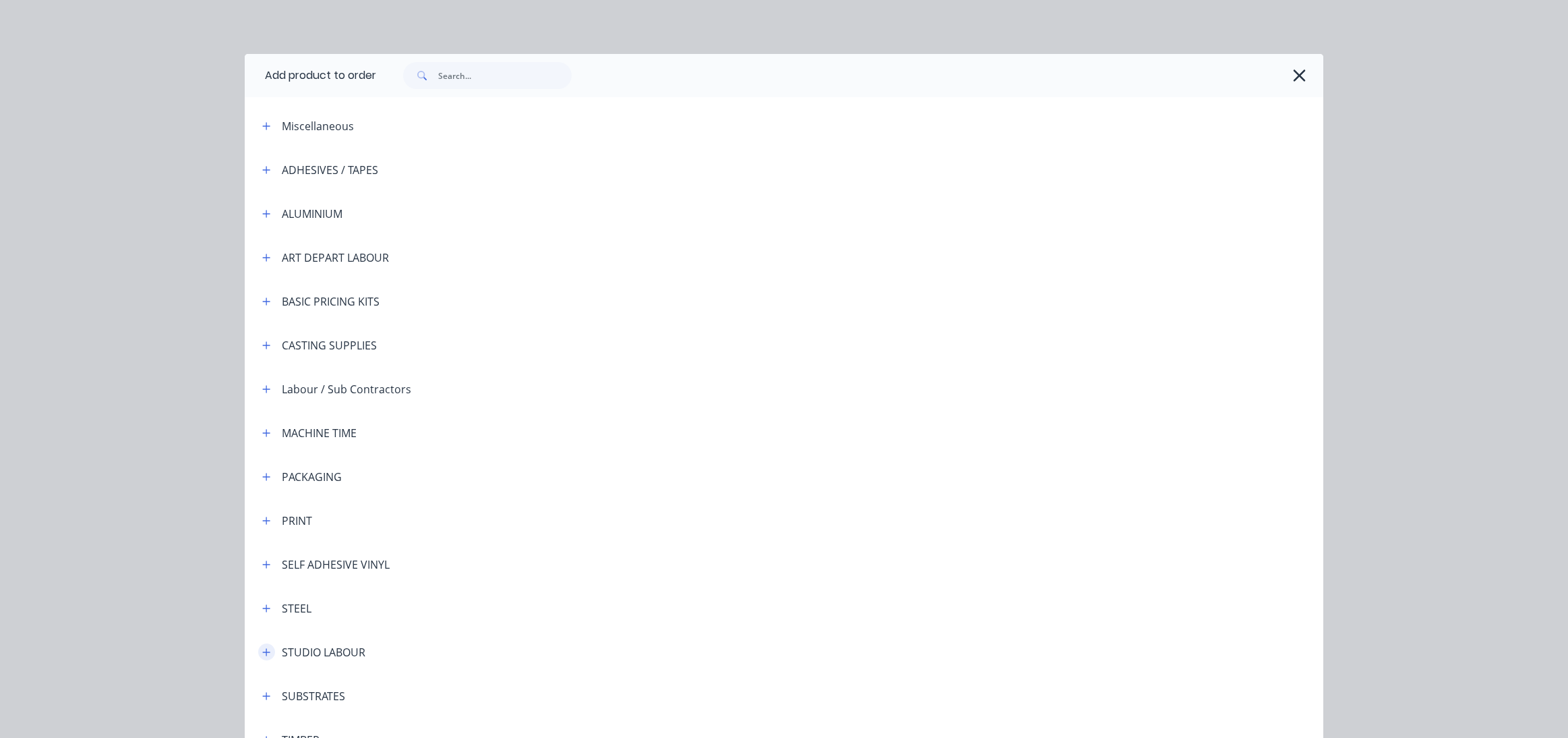
click at [264, 651] on icon "button" at bounding box center [266, 652] width 8 height 8
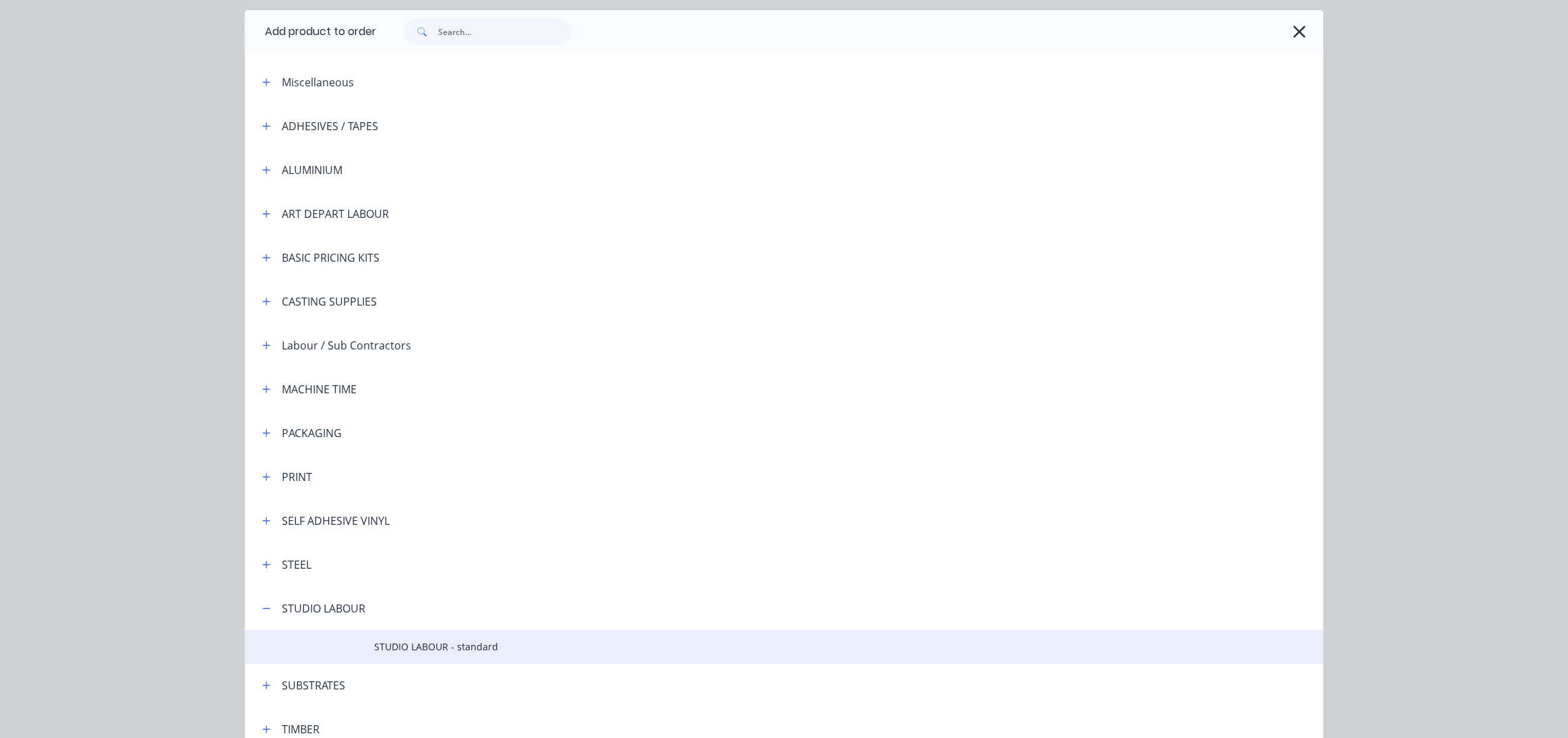
scroll to position [205, 0]
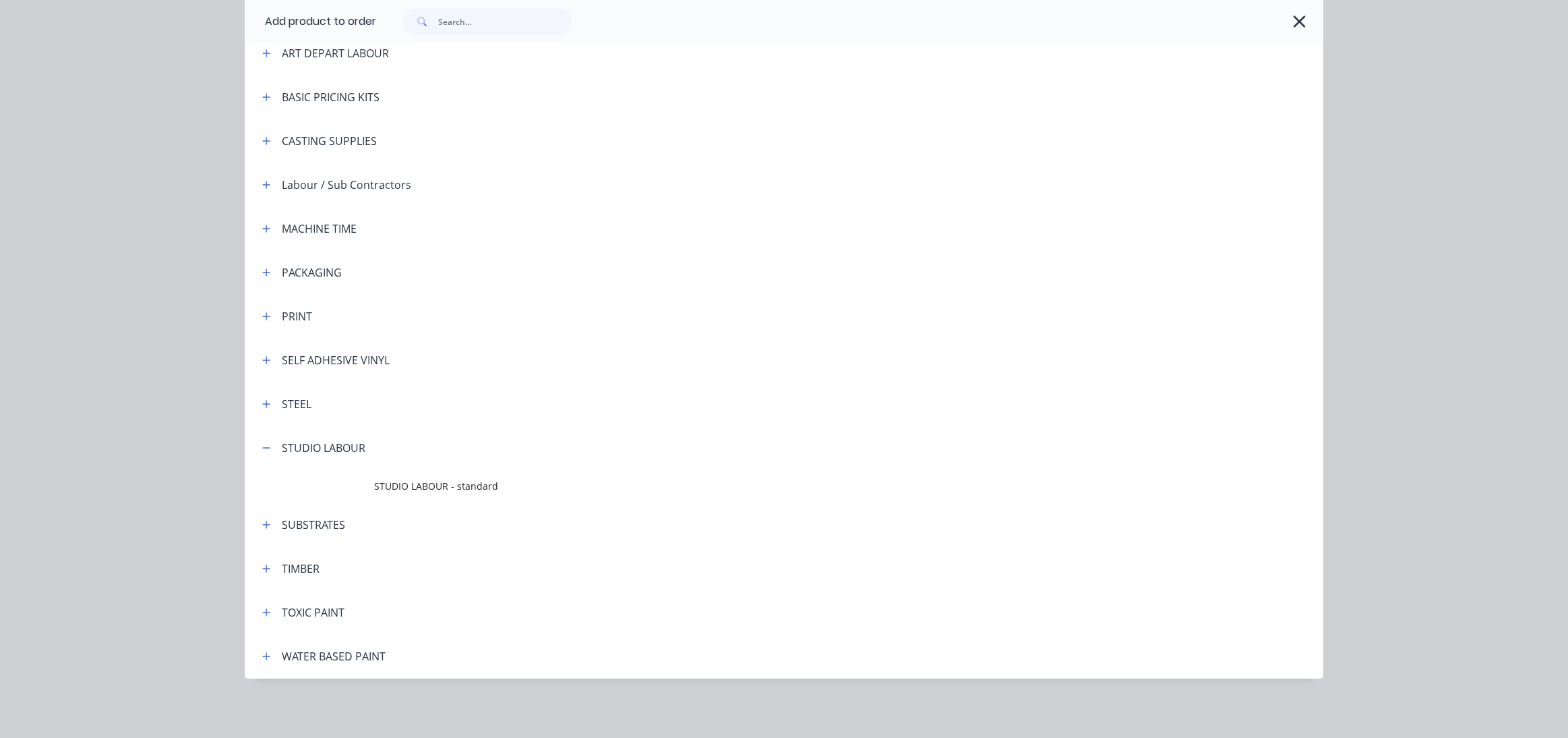
click at [419, 485] on span "STUDIO LABOUR - standard" at bounding box center [753, 486] width 759 height 14
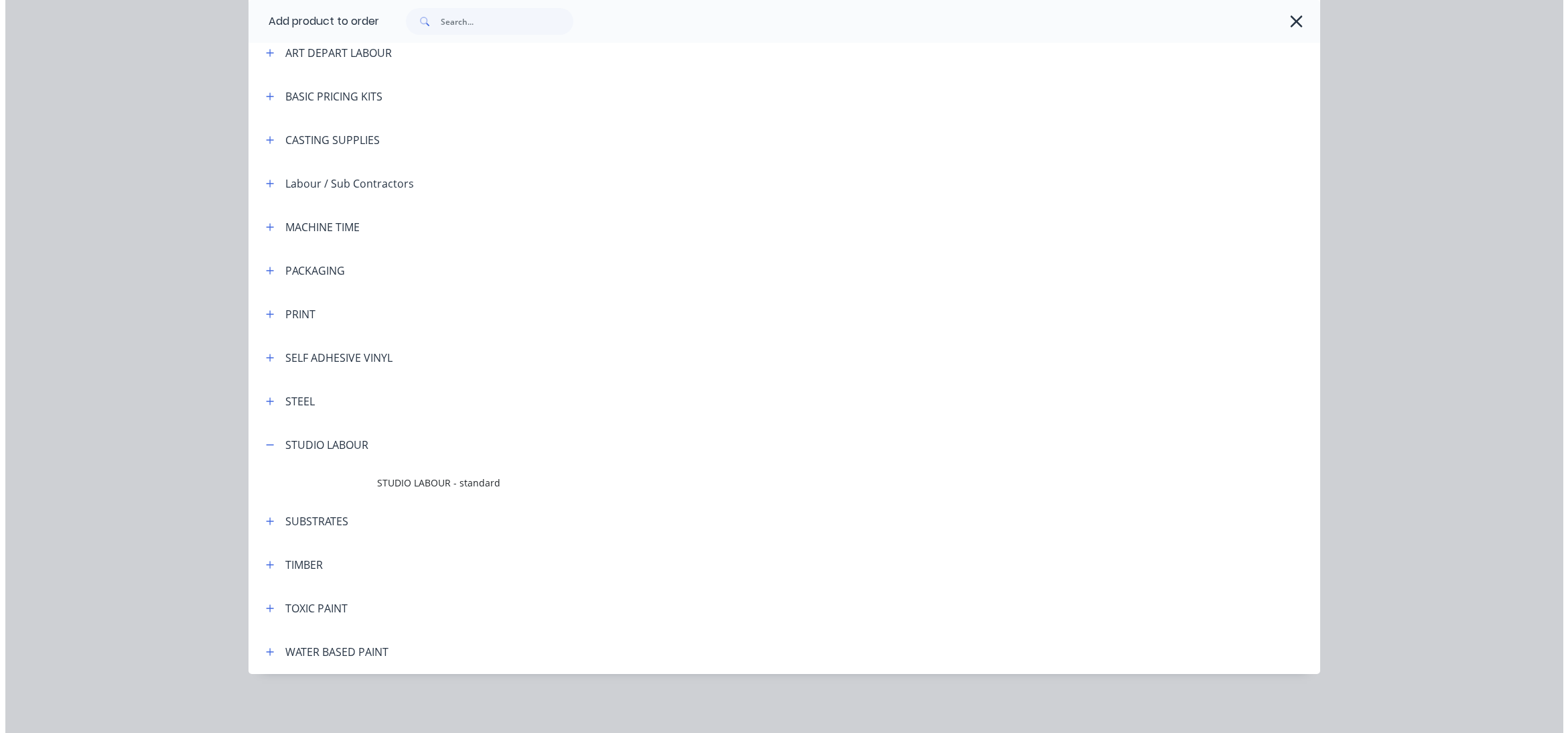
scroll to position [0, 0]
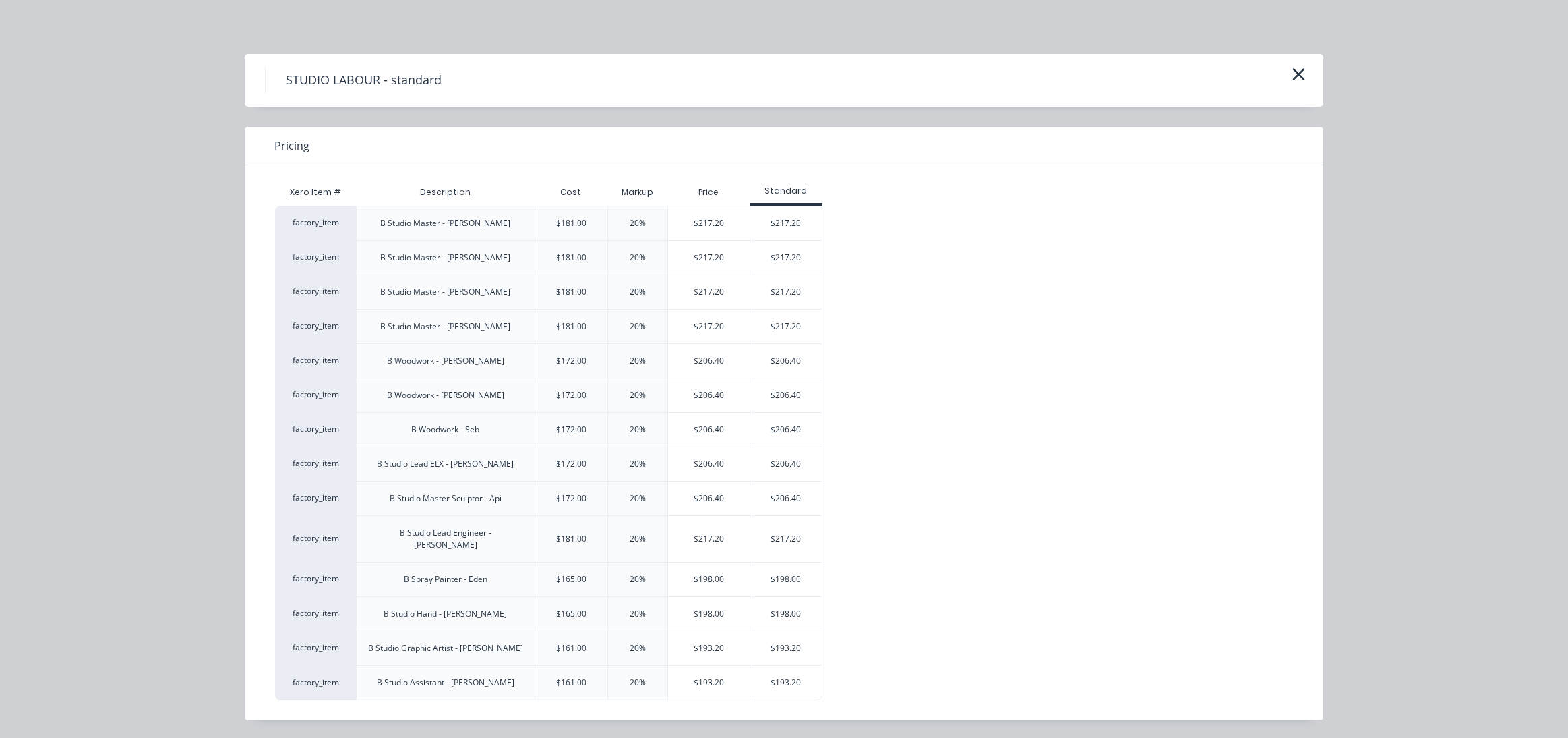
click at [700, 600] on div "$198.00" at bounding box center [709, 613] width 81 height 34
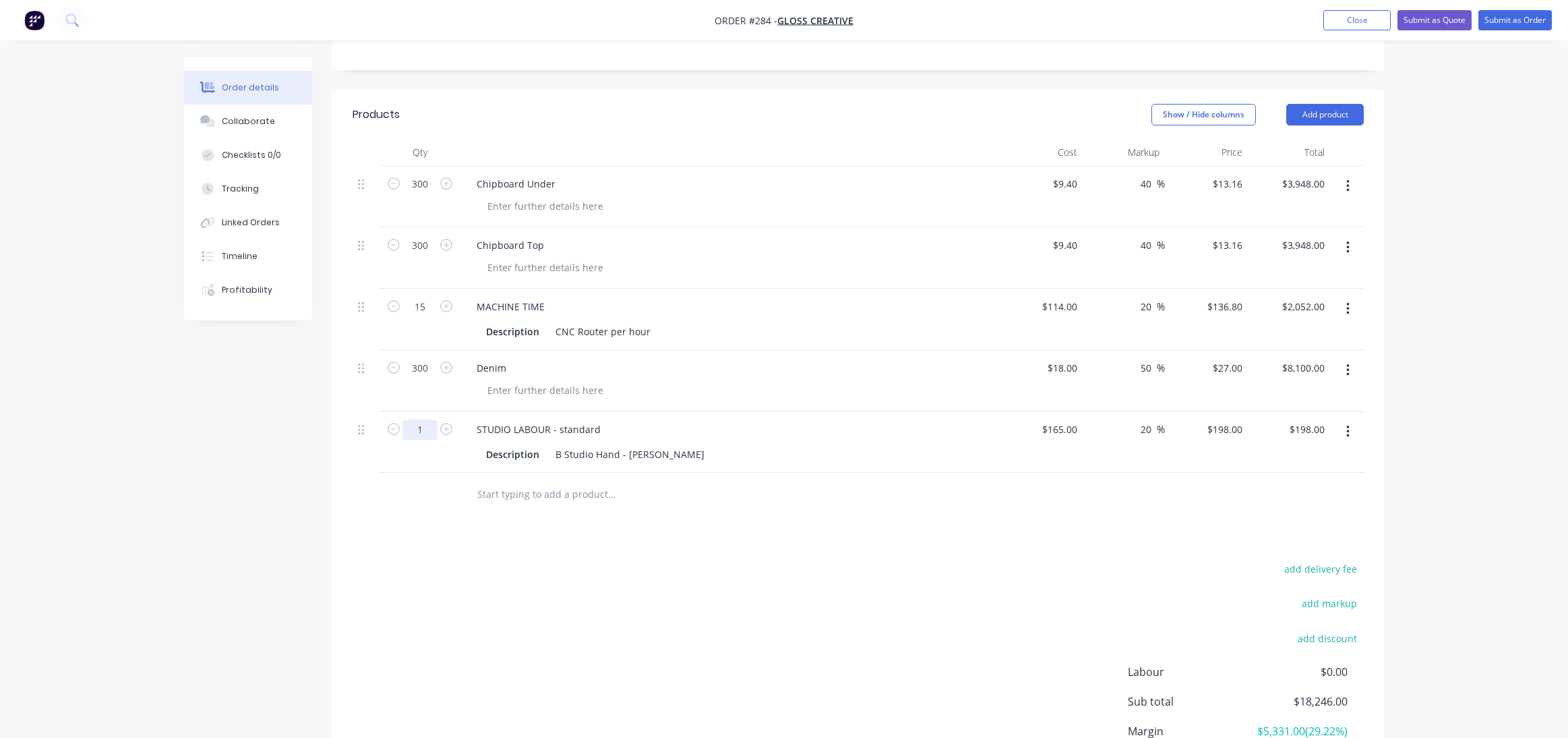
click at [423, 430] on input "1" at bounding box center [420, 429] width 35 height 20
type input "40"
type input "$7,920.00"
click at [770, 523] on div "Products Show / Hide columns Add product Qty Cost Markup Price Total 300 Chipbo…" at bounding box center [857, 466] width 1051 height 750
click at [1334, 110] on button "Add product" at bounding box center [1325, 115] width 77 height 21
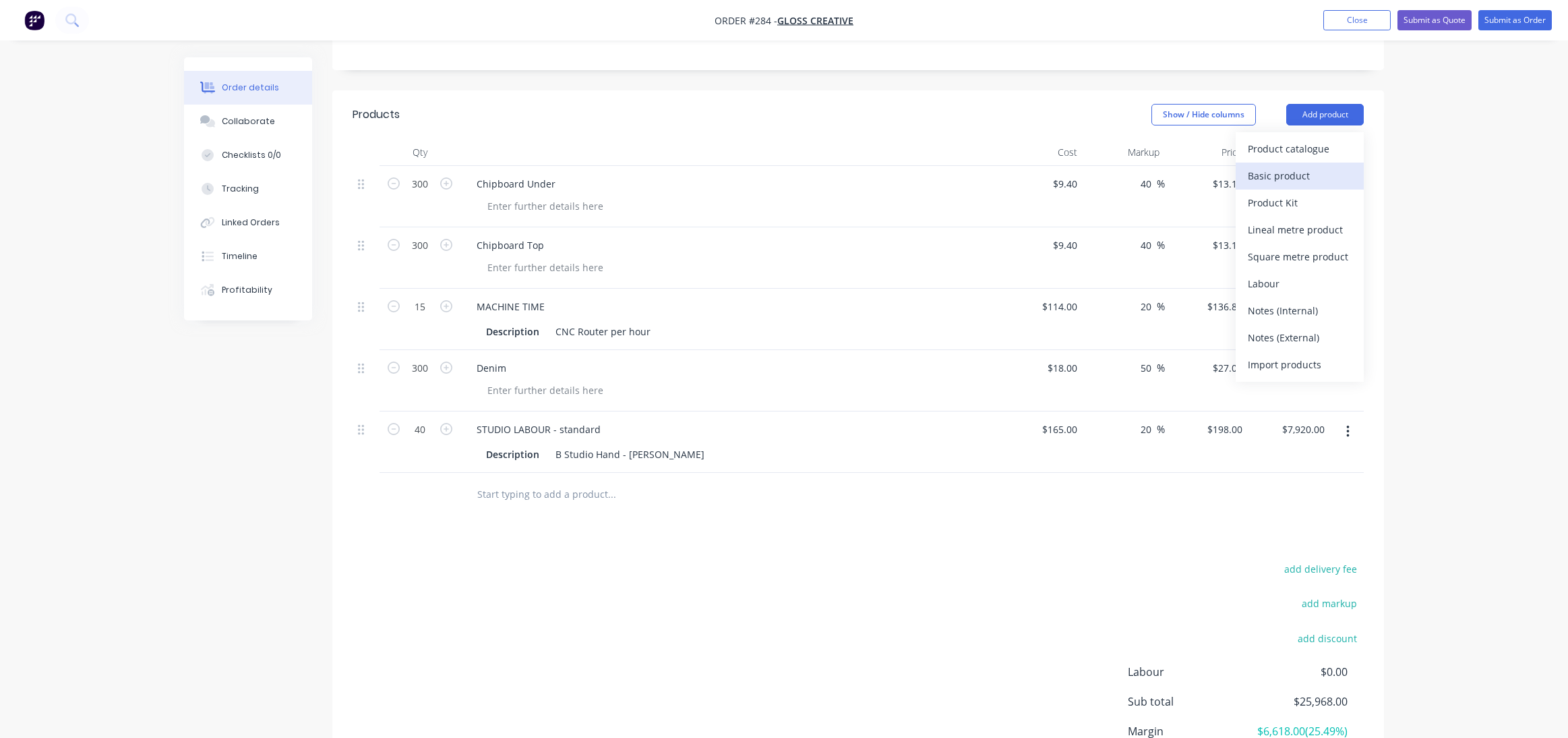
click at [1284, 173] on div "Basic product" at bounding box center [1300, 176] width 104 height 19
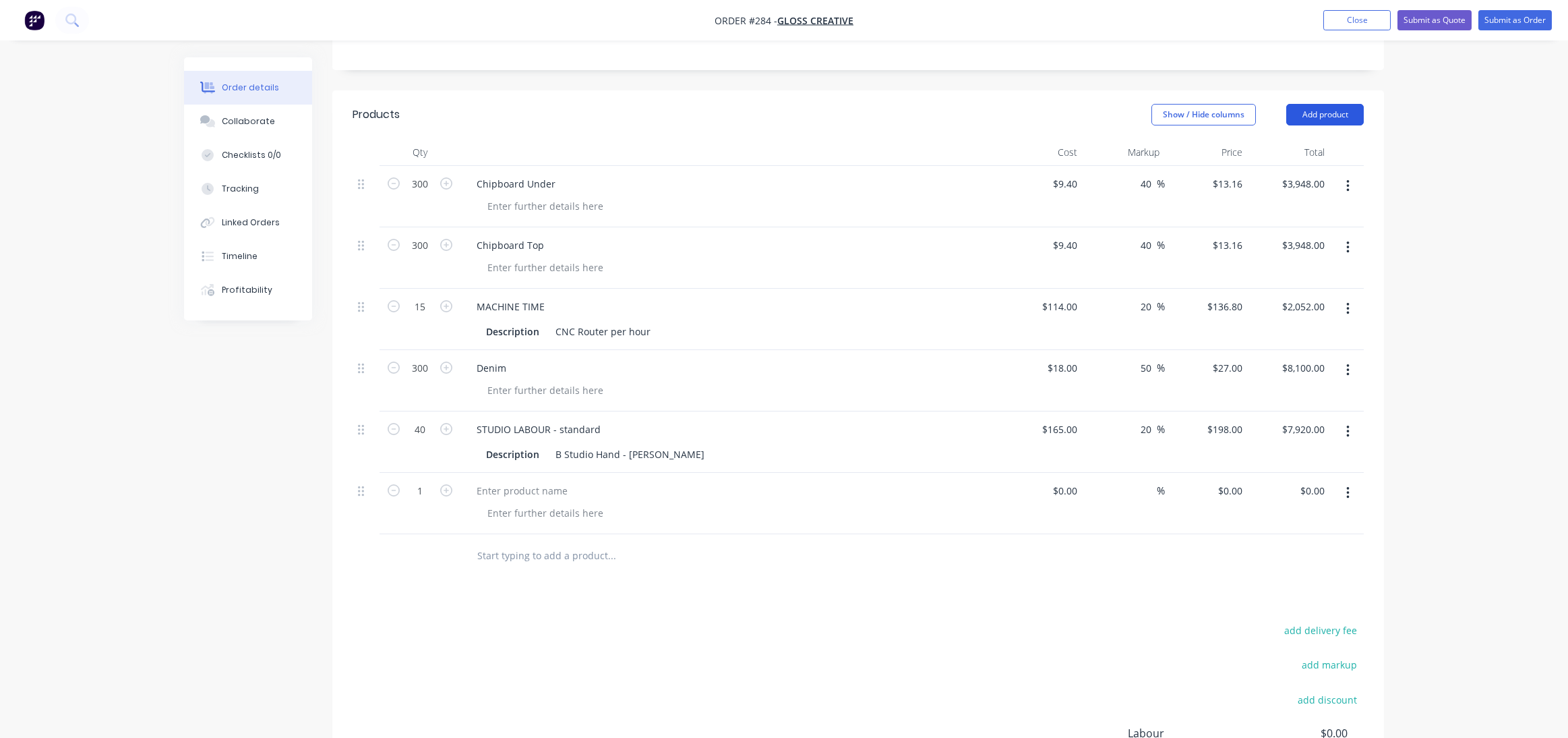
click at [1332, 113] on button "Add product" at bounding box center [1325, 115] width 77 height 21
click at [1313, 150] on div "Product catalogue" at bounding box center [1300, 149] width 104 height 19
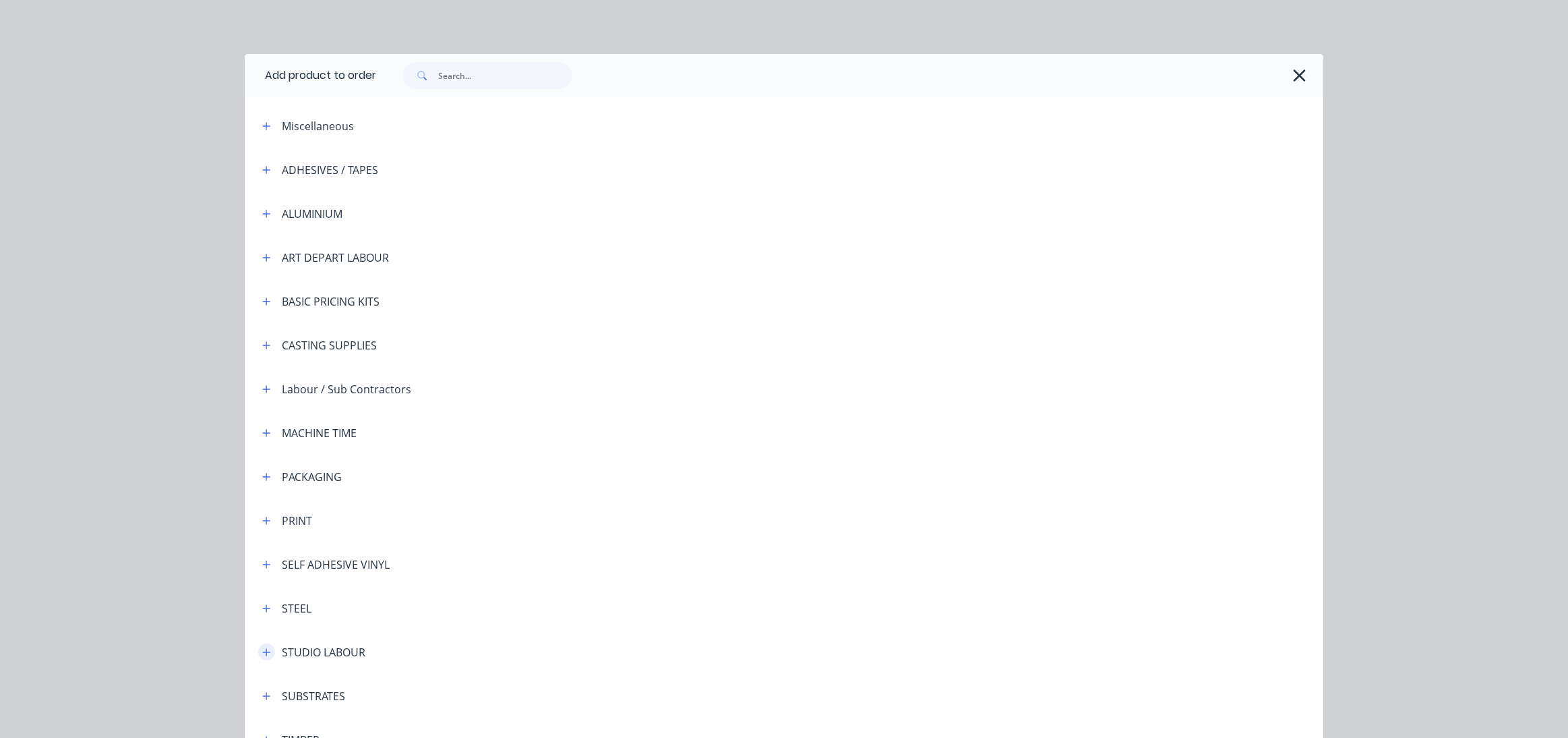
click at [263, 649] on icon "button" at bounding box center [266, 652] width 8 height 10
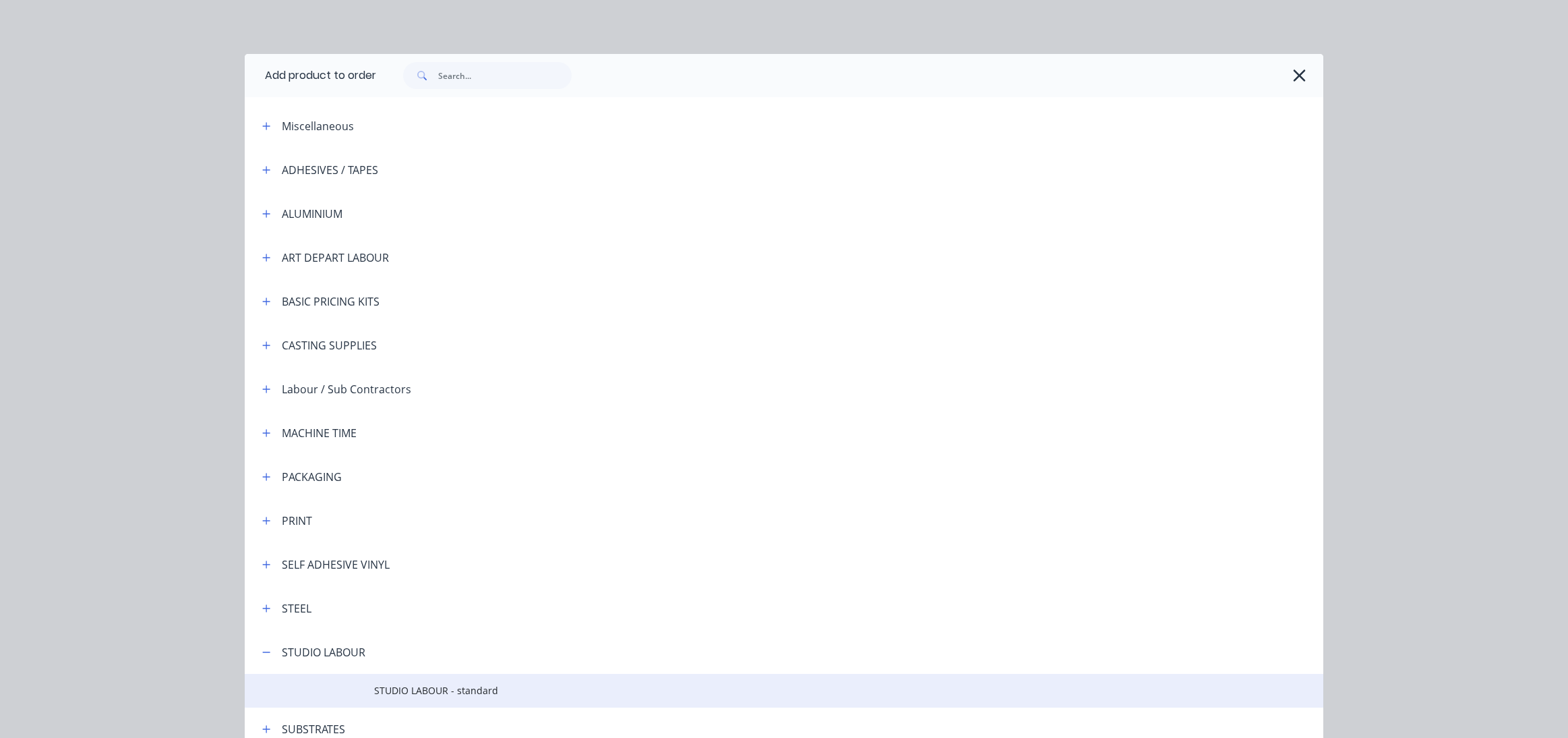
click at [443, 695] on span "STUDIO LABOUR - standard" at bounding box center [753, 690] width 759 height 14
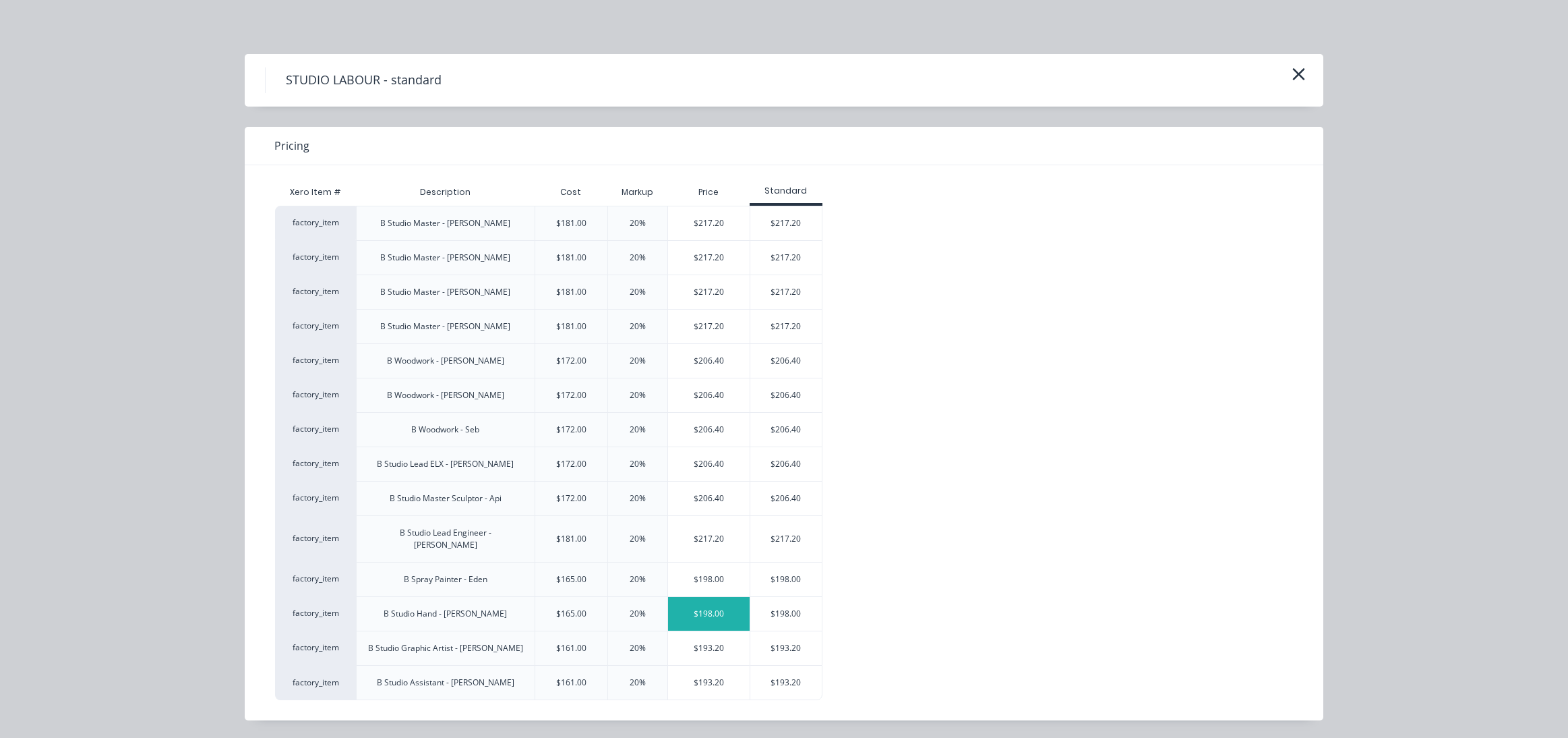
click at [691, 597] on div "$198.00" at bounding box center [709, 613] width 81 height 34
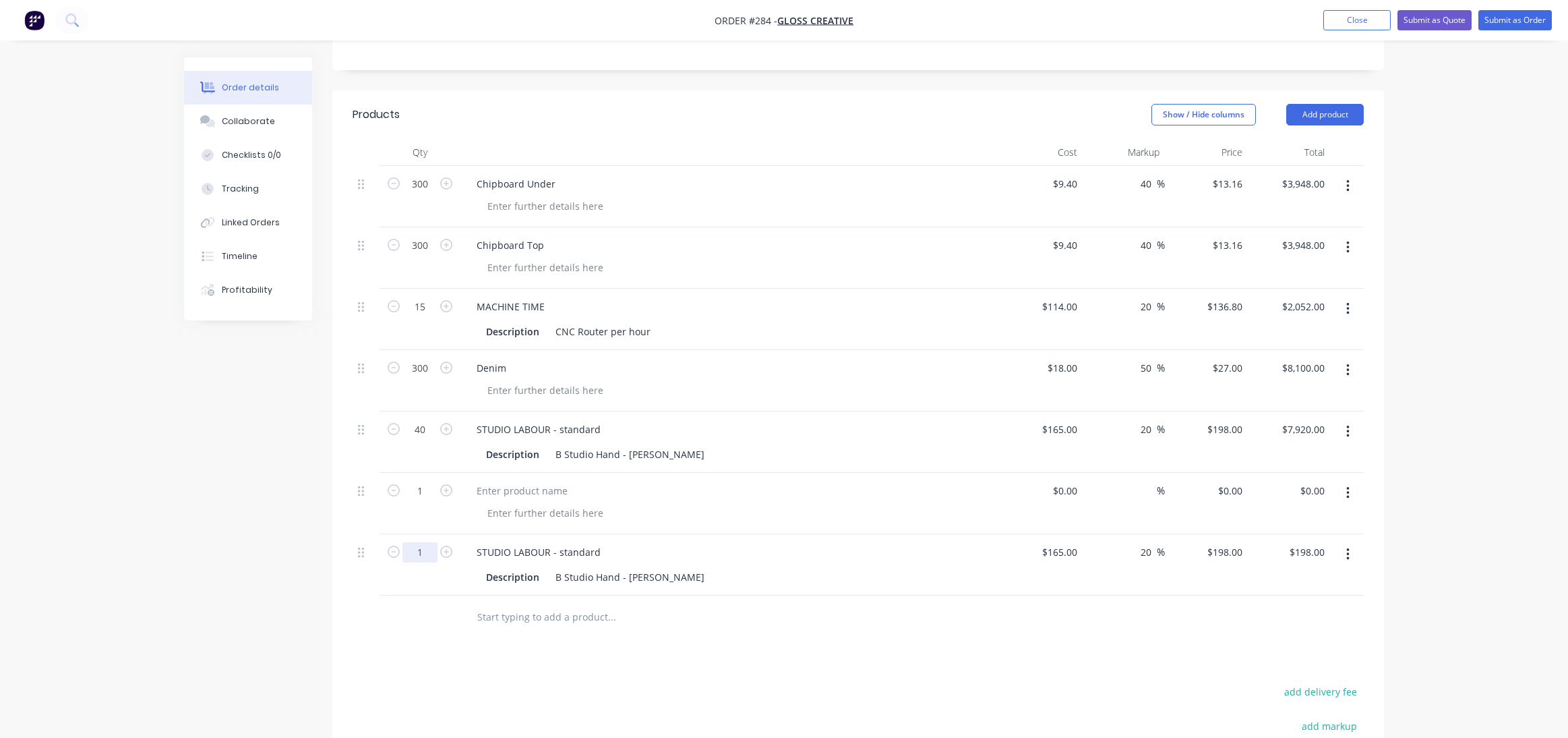
click at [424, 551] on input "1" at bounding box center [420, 552] width 35 height 20
type input "40"
type input "$7,920.00"
click at [1348, 492] on icon "button" at bounding box center [1347, 493] width 3 height 13
click at [1273, 607] on div "Delete" at bounding box center [1300, 610] width 104 height 19
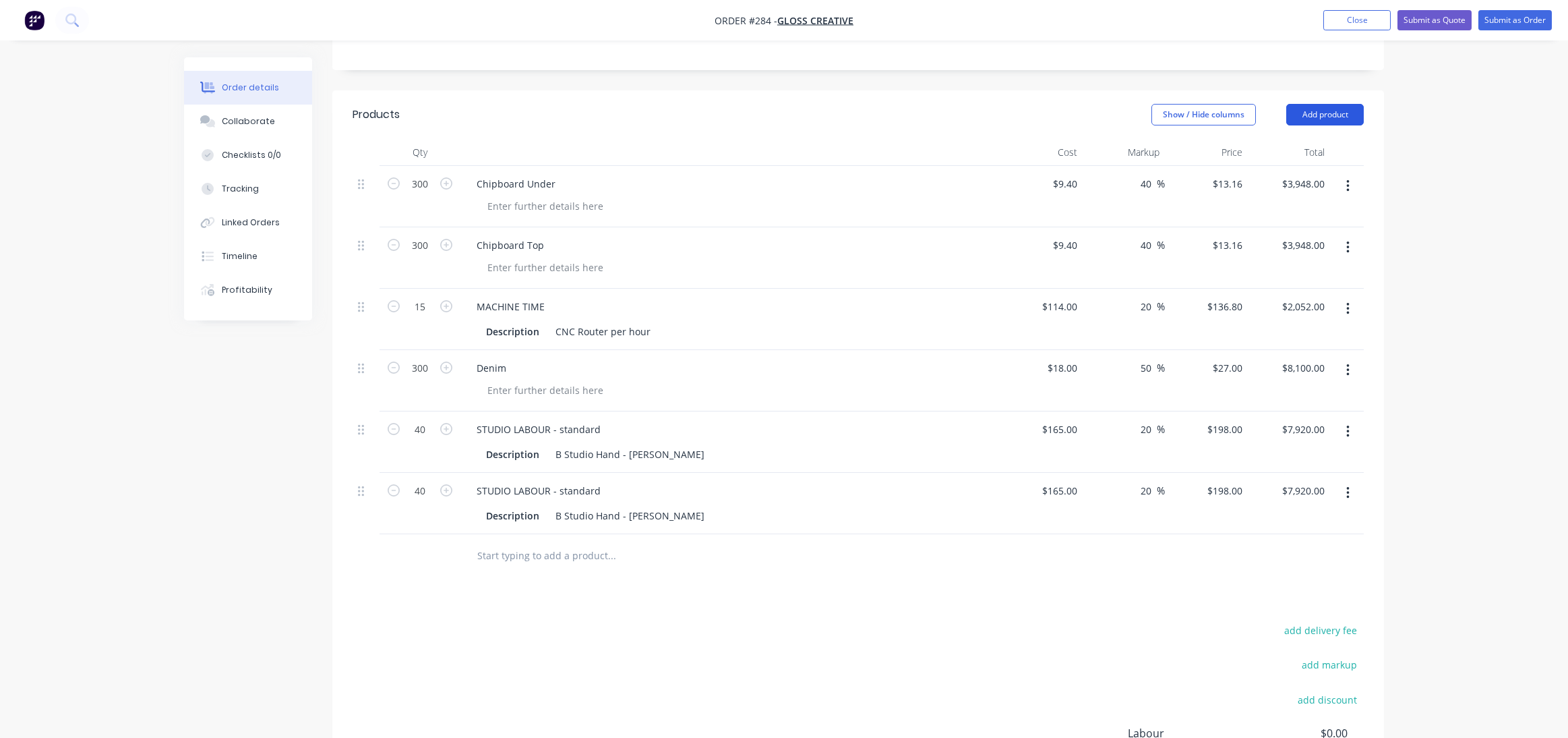
click at [1307, 113] on button "Add product" at bounding box center [1325, 115] width 77 height 21
click at [1274, 282] on div "Labour" at bounding box center [1300, 283] width 104 height 19
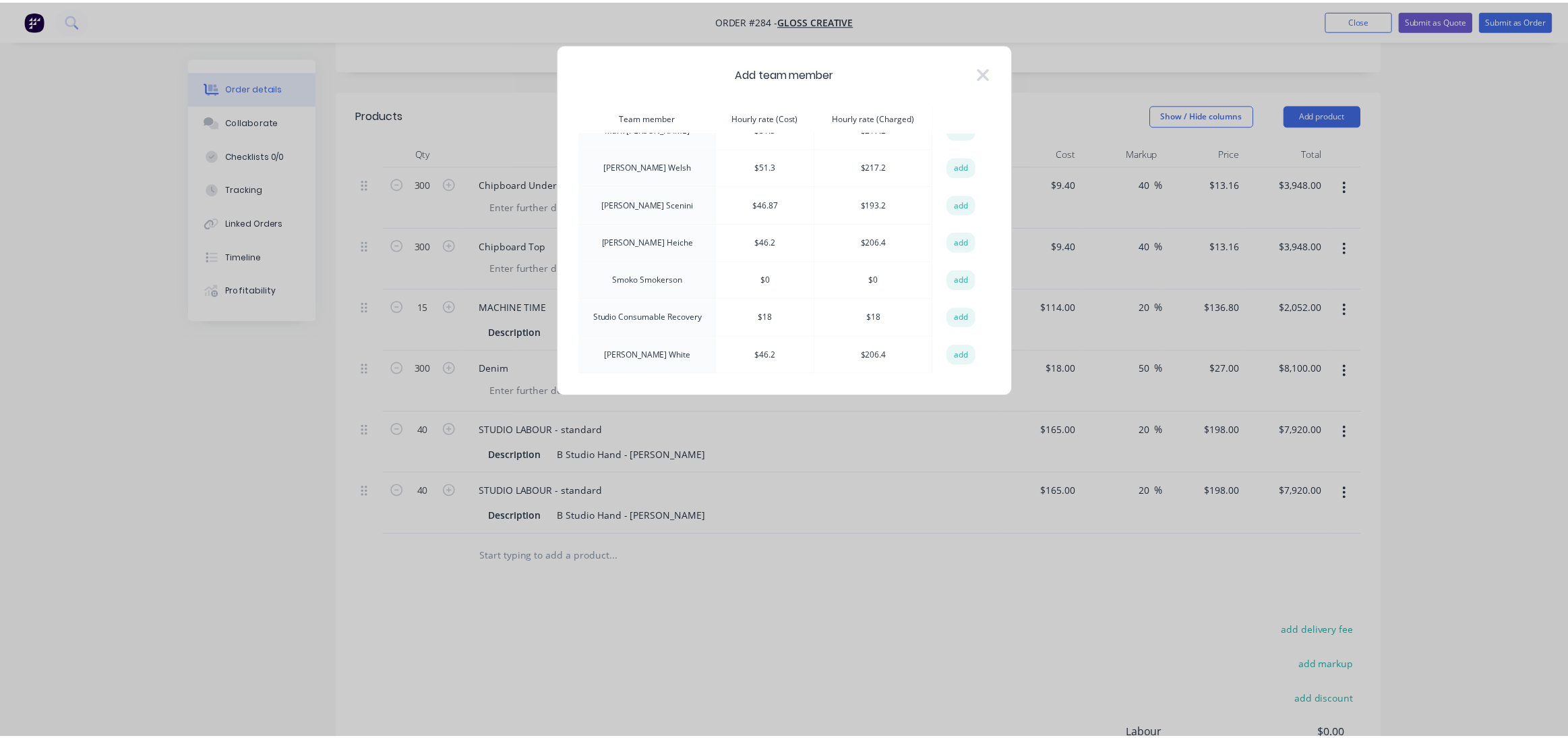
scroll to position [367, 0]
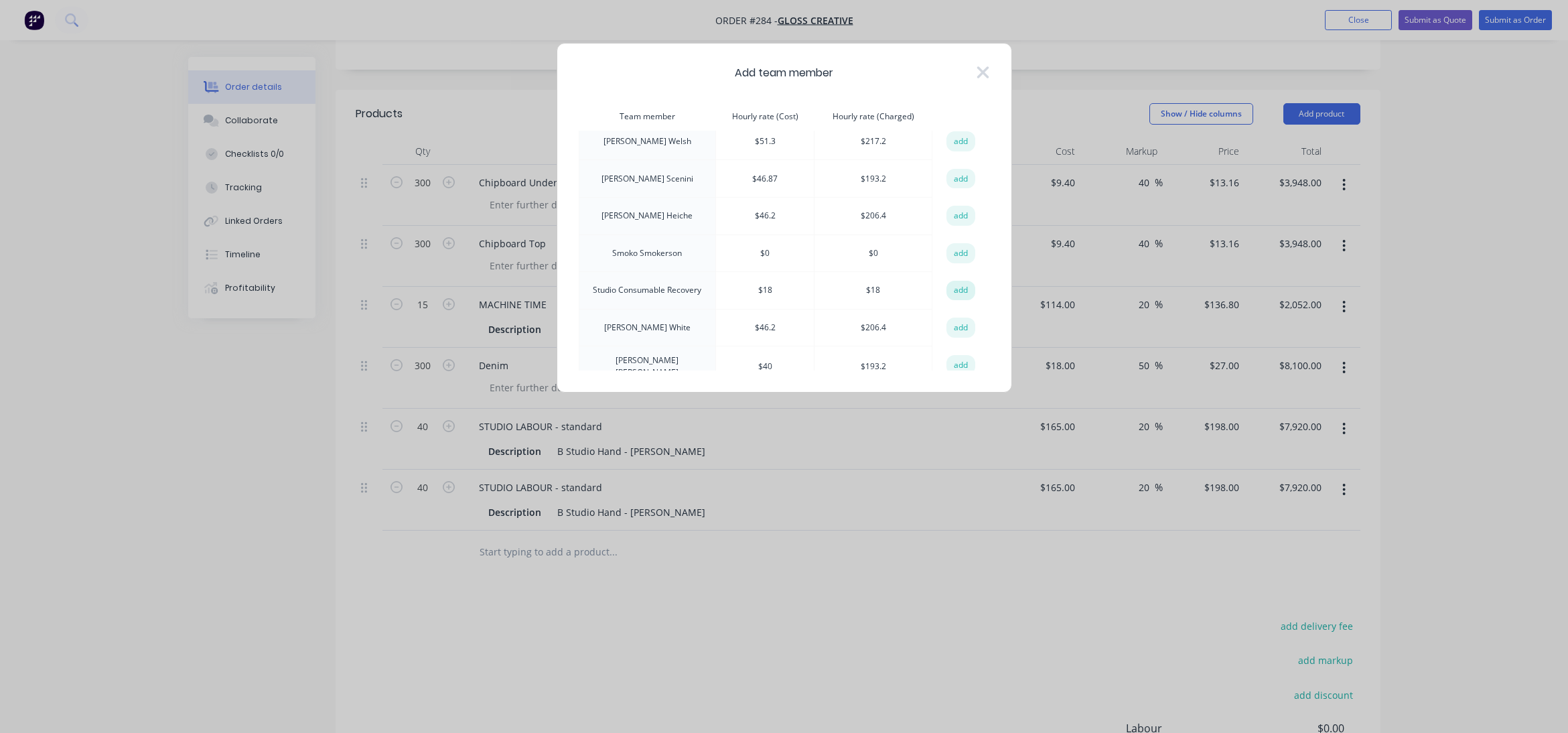
click at [962, 281] on button "add" at bounding box center [961, 291] width 30 height 20
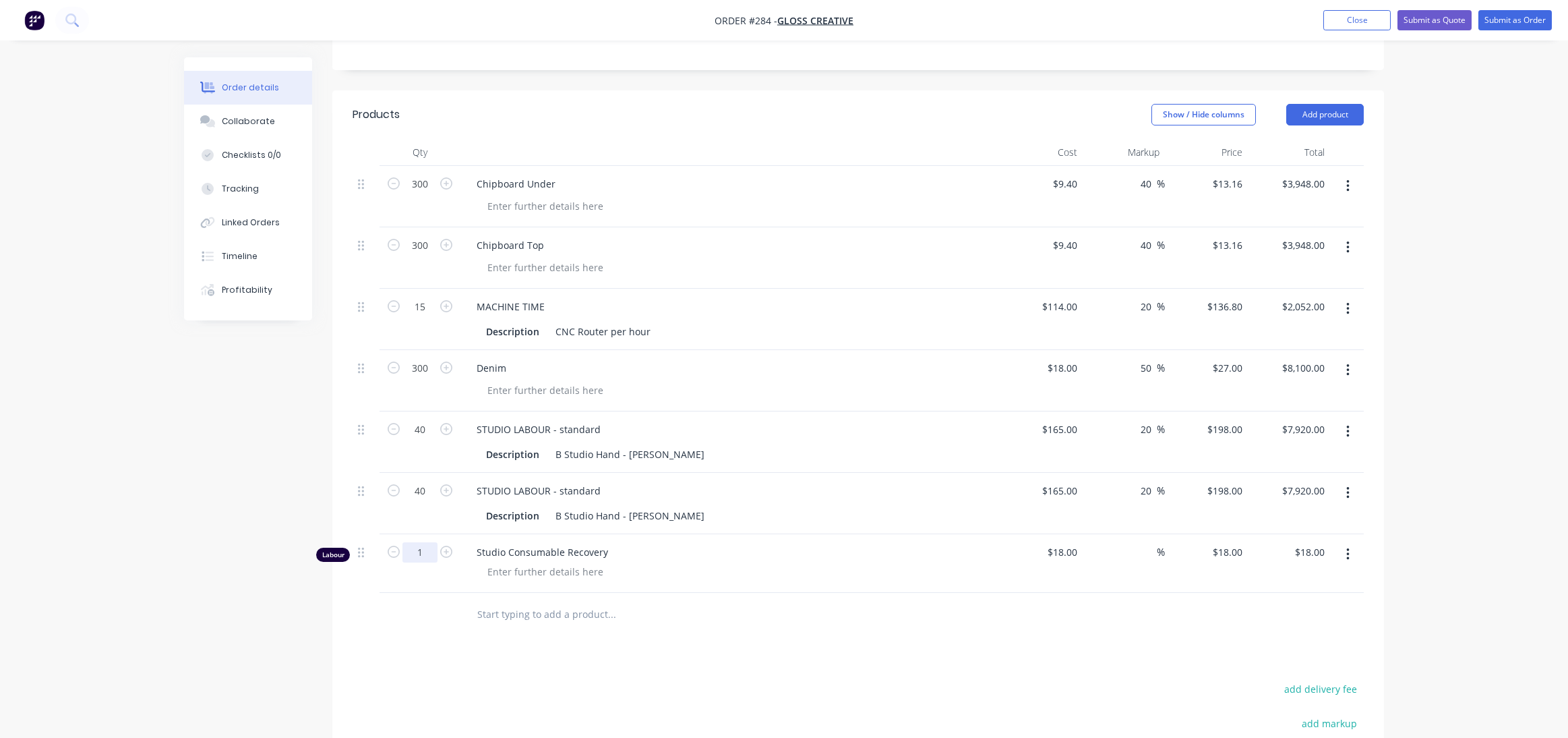
click at [425, 551] on input "1" at bounding box center [420, 552] width 35 height 20
type input "40"
type input "$720.00"
click at [636, 627] on div at bounding box center [703, 614] width 486 height 43
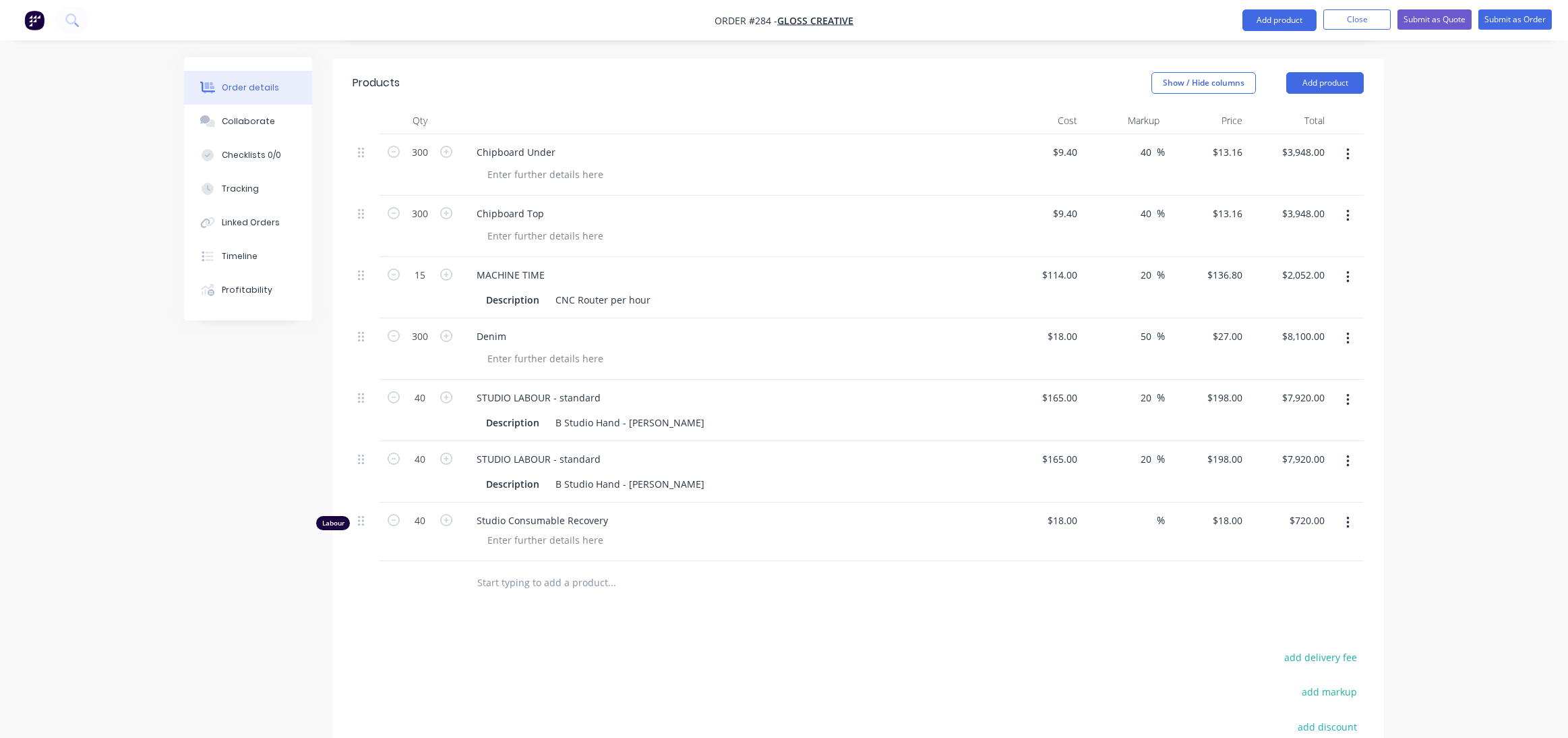
scroll to position [252, 0]
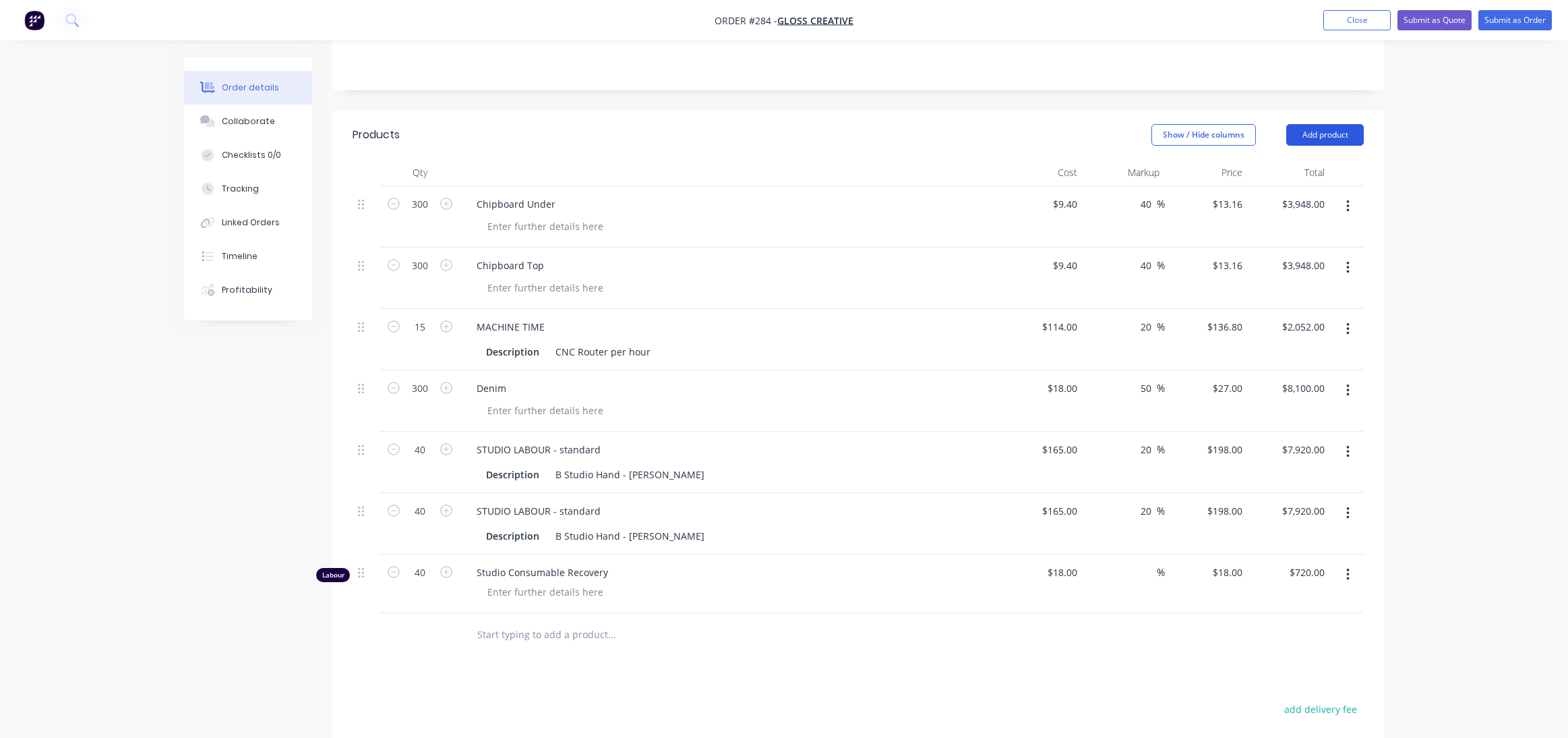
click at [1319, 132] on button "Add product" at bounding box center [1325, 134] width 77 height 21
click at [1288, 166] on div "Product catalogue" at bounding box center [1300, 169] width 104 height 19
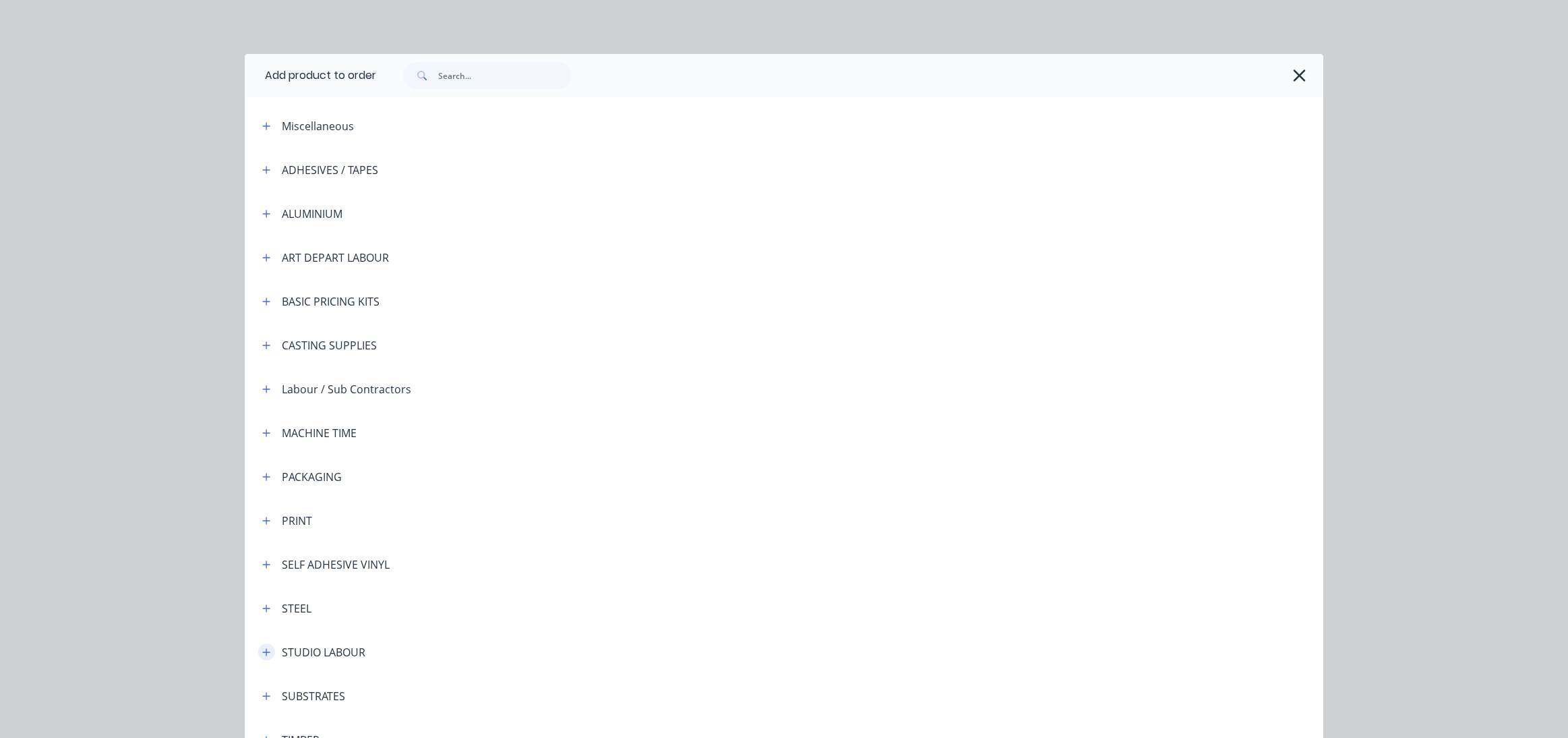
click at [263, 649] on icon "button" at bounding box center [266, 652] width 8 height 10
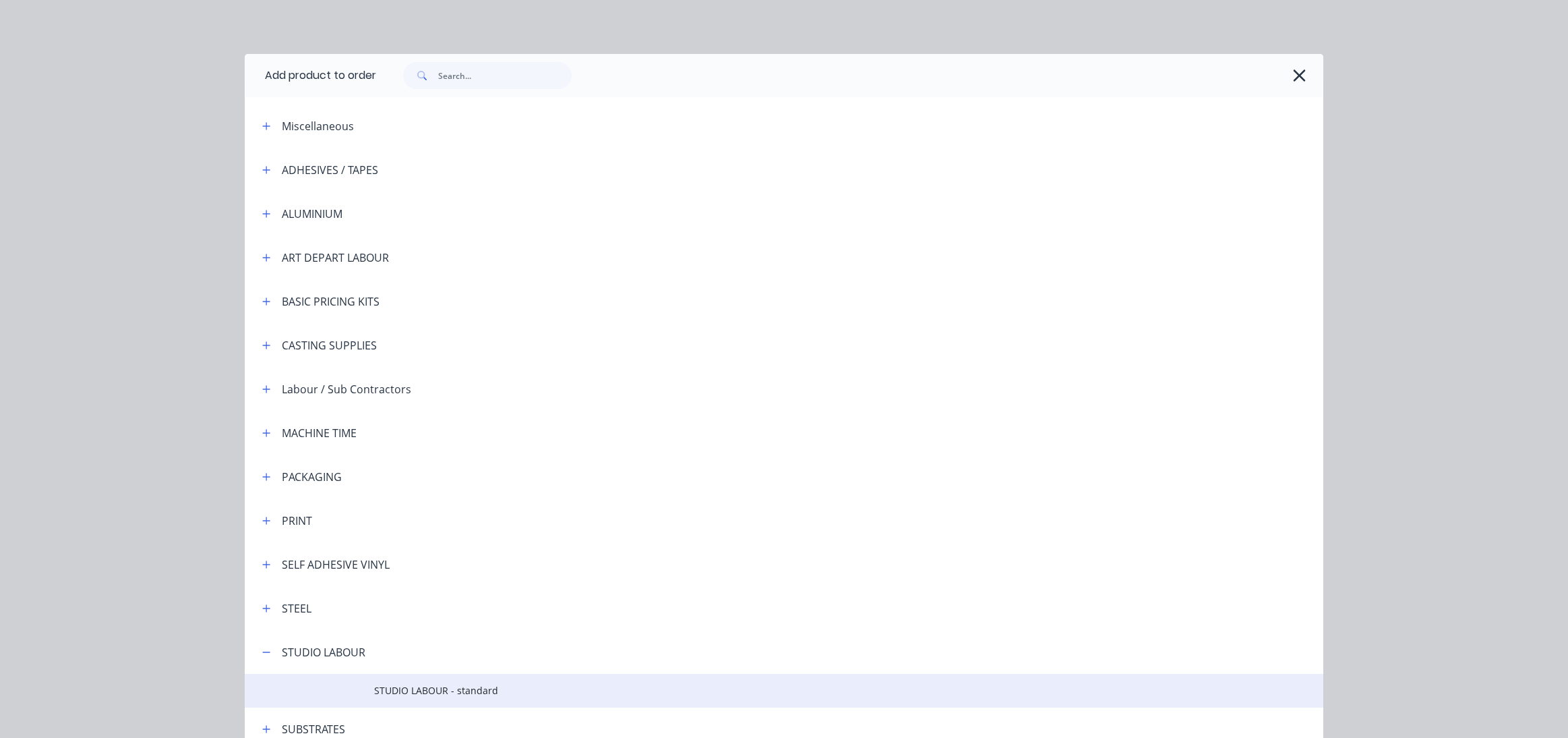
click at [412, 687] on span "STUDIO LABOUR - standard" at bounding box center [753, 690] width 759 height 14
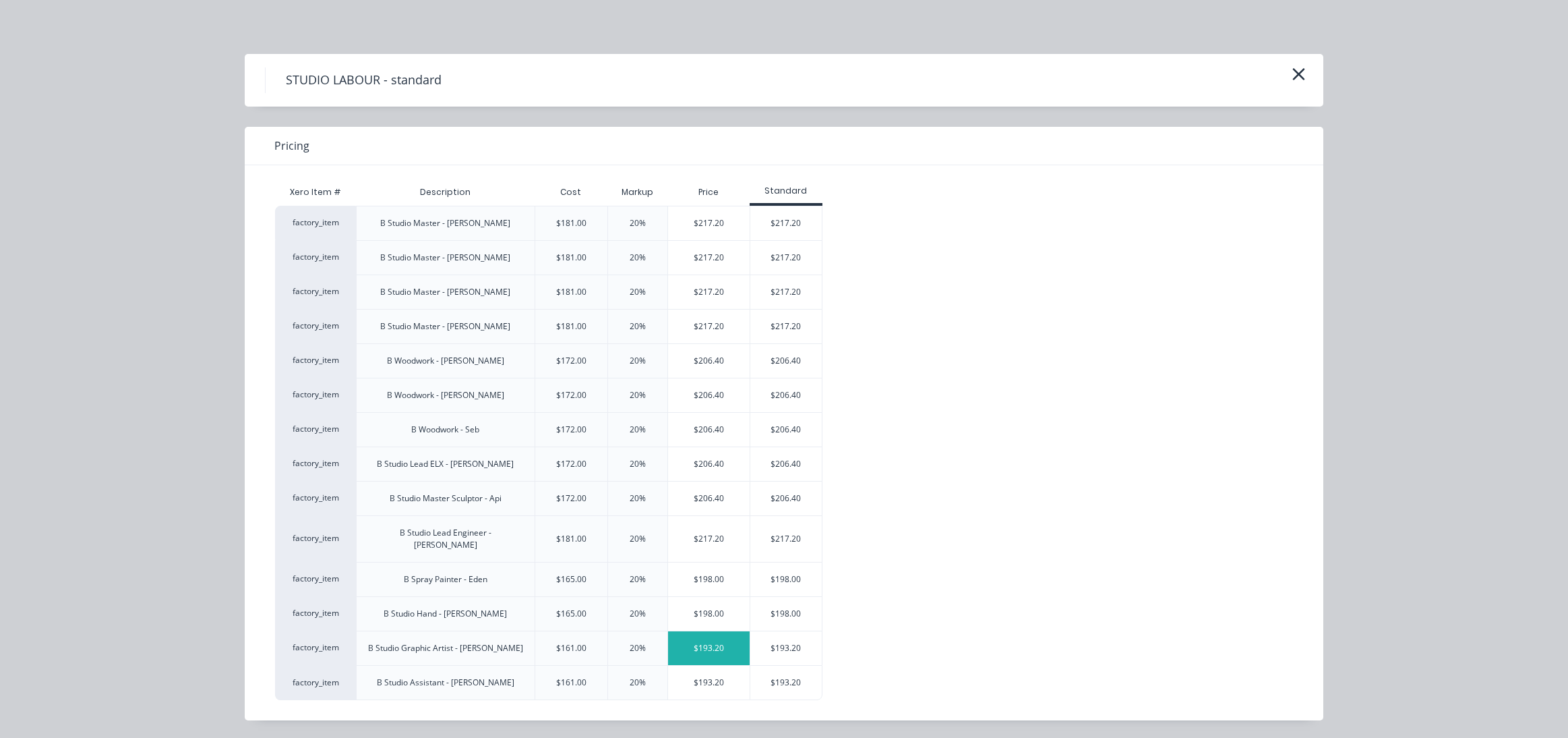
click at [695, 640] on div "$193.20" at bounding box center [709, 647] width 81 height 34
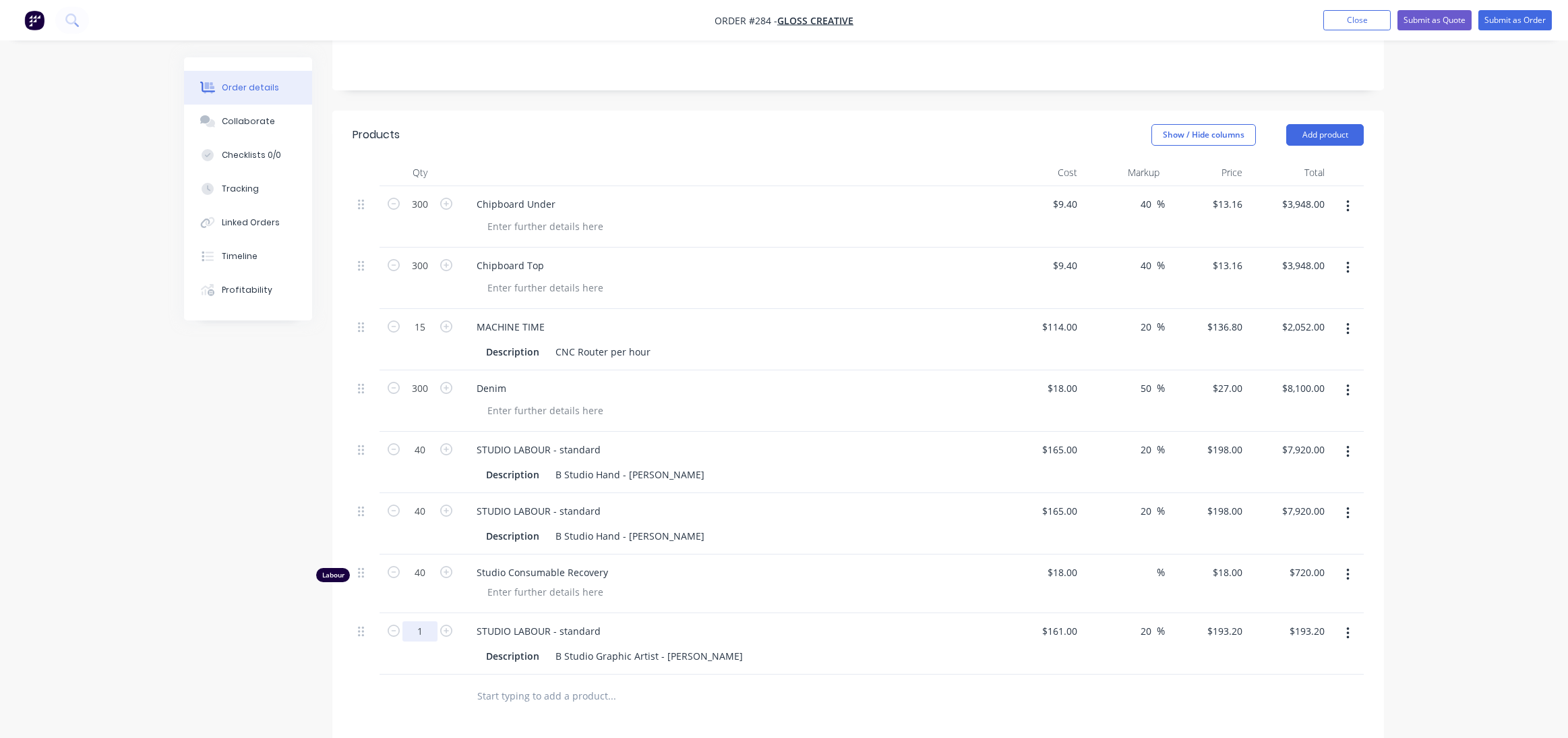
drag, startPoint x: 415, startPoint y: 627, endPoint x: 431, endPoint y: 627, distance: 16.0
click at [431, 627] on input "1" at bounding box center [420, 631] width 35 height 20
type input "40"
type input "$7,728.00"
click at [804, 598] on div at bounding box center [736, 591] width 518 height 19
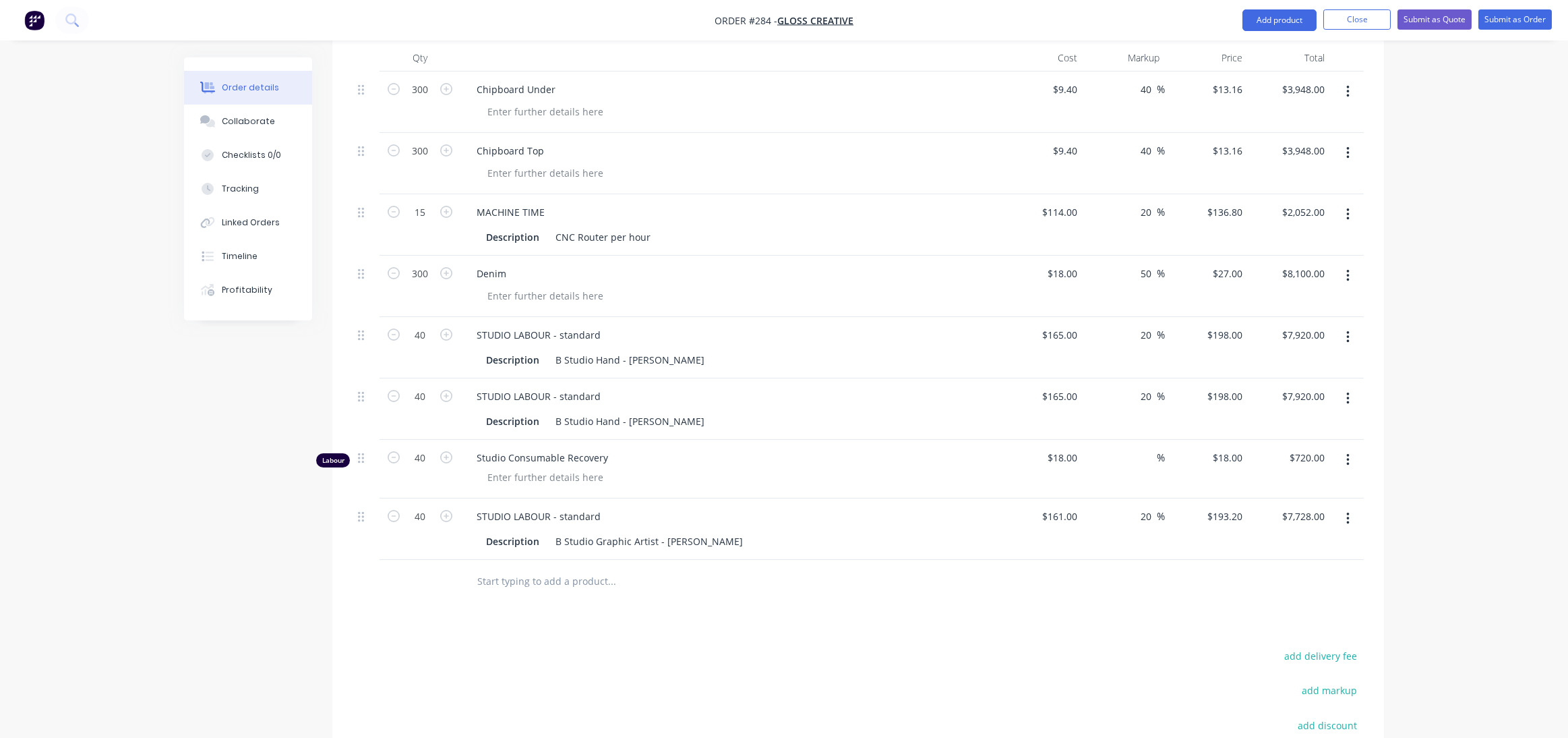
scroll to position [577, 0]
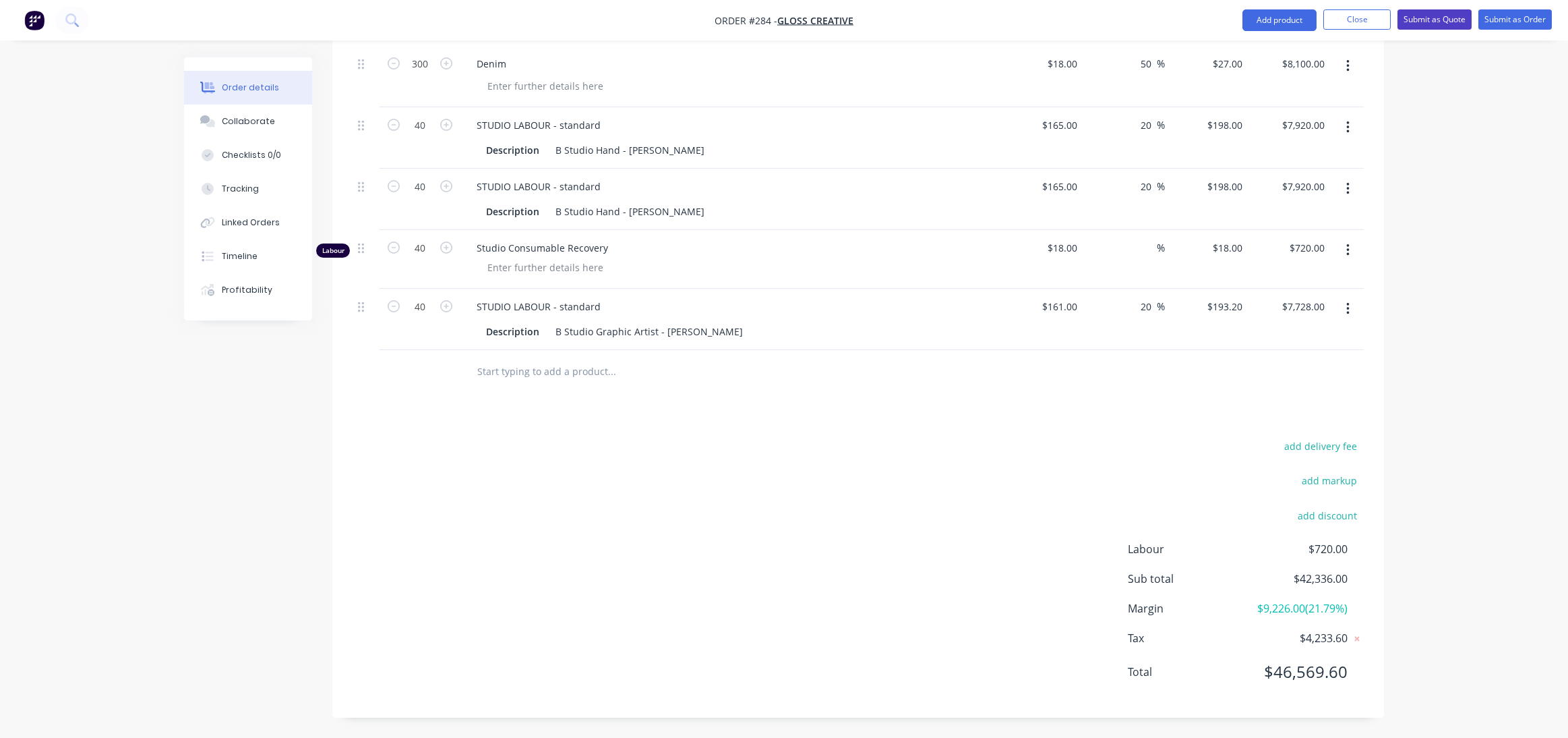
click at [1445, 14] on button "Submit as Quote" at bounding box center [1434, 19] width 74 height 20
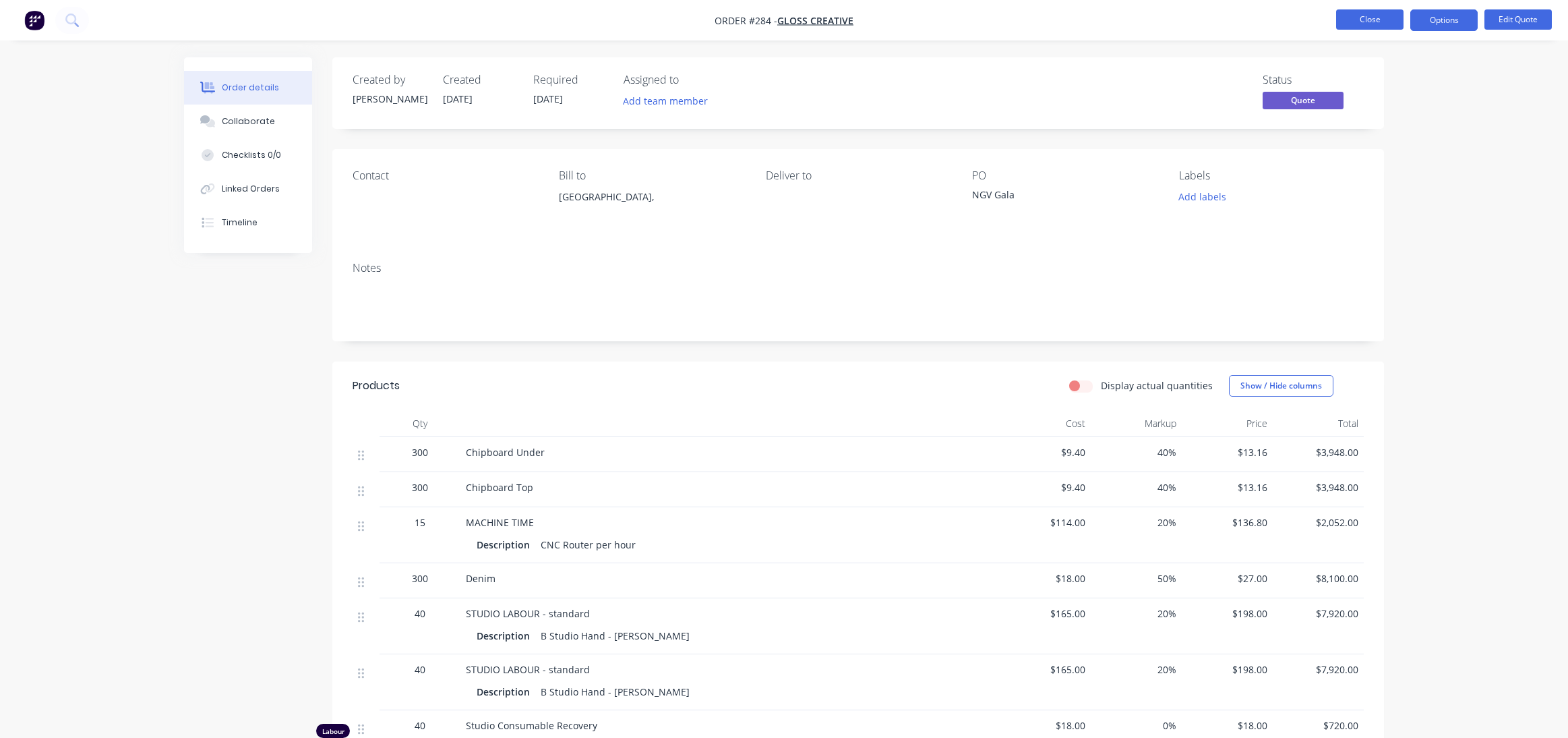
click at [1375, 18] on button "Close" at bounding box center [1370, 19] width 68 height 20
